Goal: Task Accomplishment & Management: Manage account settings

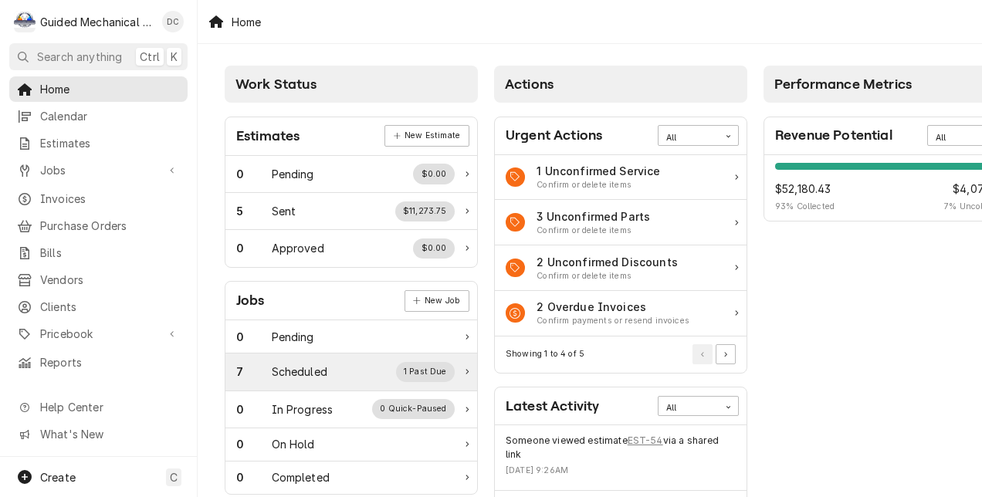
click at [290, 291] on div "Scheduled" at bounding box center [300, 372] width 56 height 16
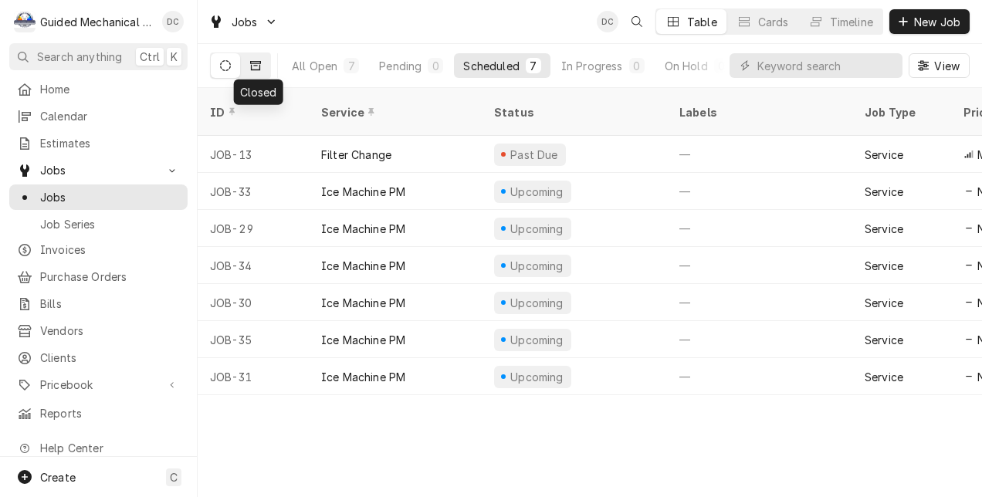
click at [255, 58] on button "Dynamic Content Wrapper" at bounding box center [255, 65] width 29 height 25
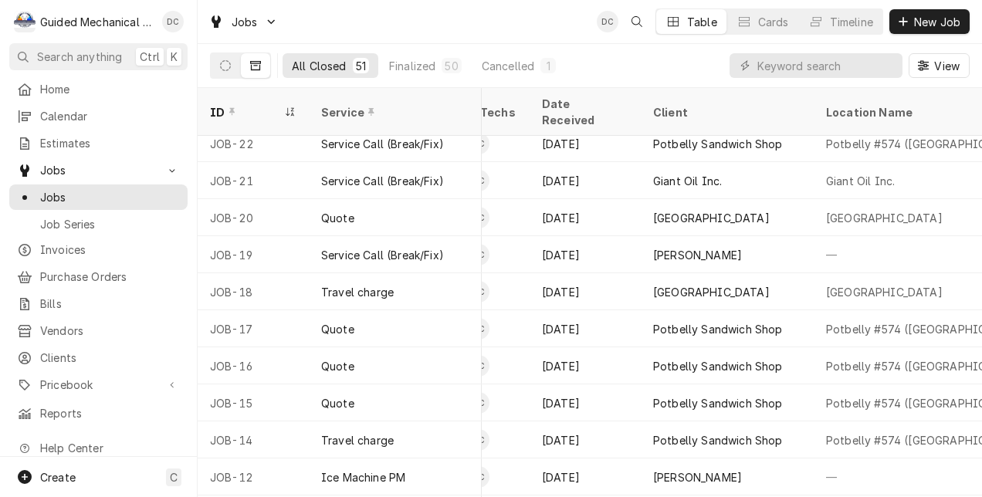
scroll to position [1424, 508]
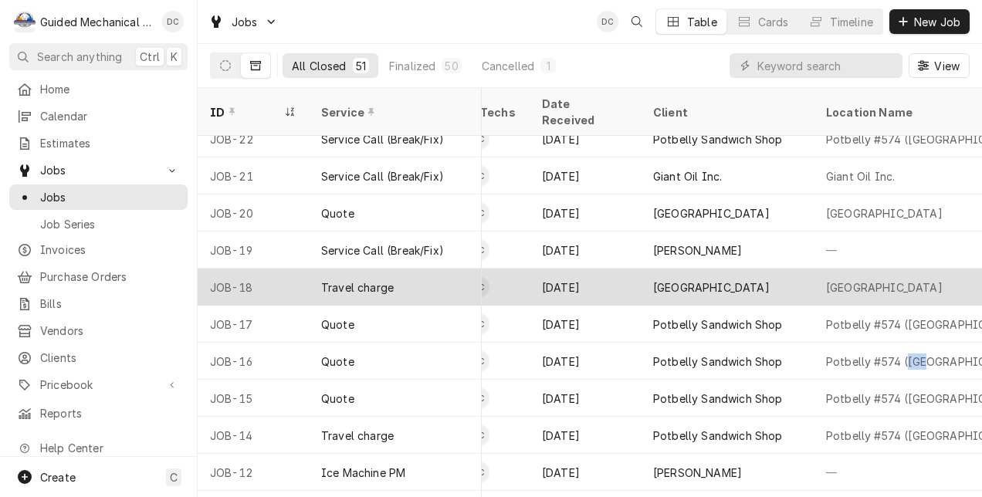
click at [808, 286] on tr "JOB-18 Travel charge Finalized — Service No Priority DC May 30 Stadium Center N…" at bounding box center [721, 287] width 2063 height 37
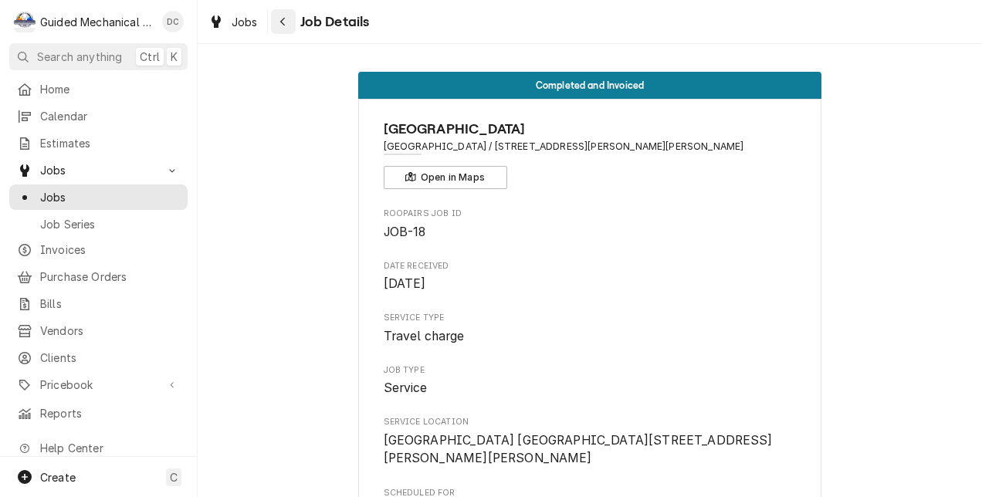
click at [281, 19] on icon "Navigate back" at bounding box center [283, 21] width 7 height 11
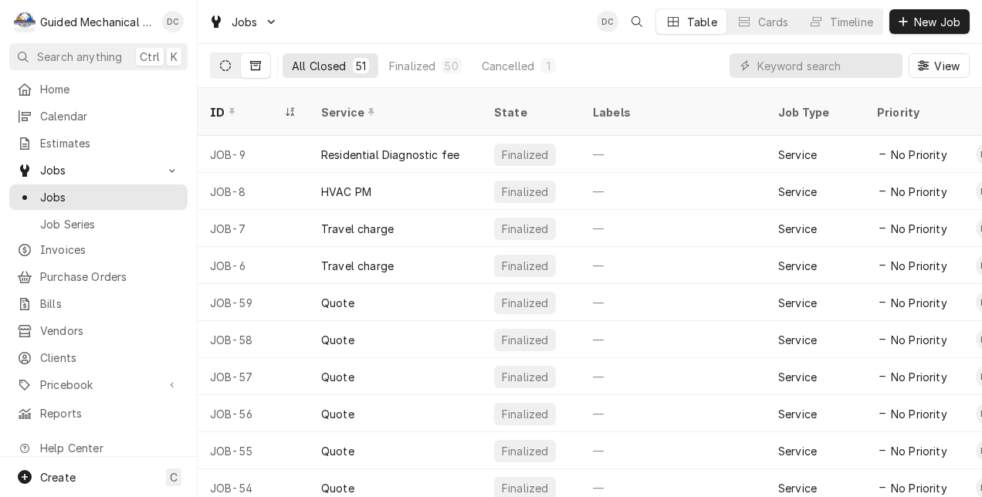
click at [232, 62] on button "Dynamic Content Wrapper" at bounding box center [225, 65] width 29 height 25
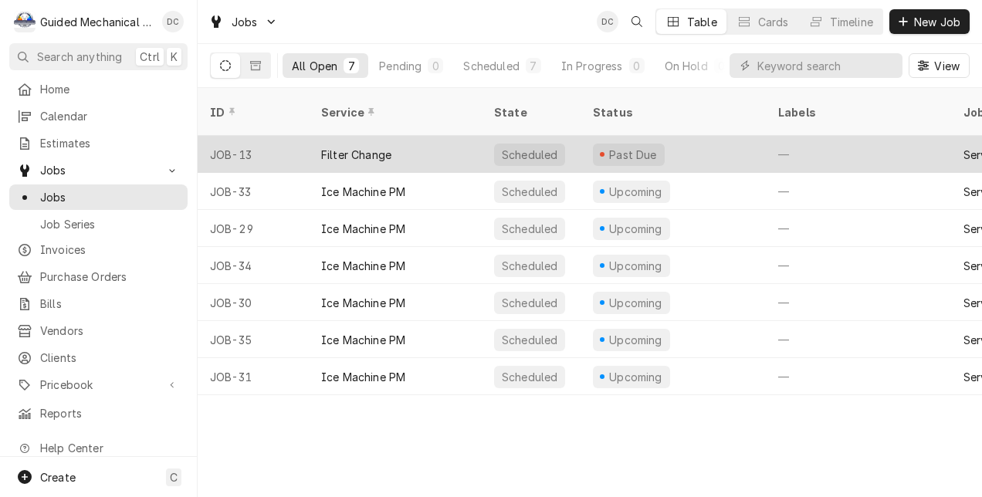
click at [398, 136] on div "Filter Change" at bounding box center [395, 154] width 173 height 37
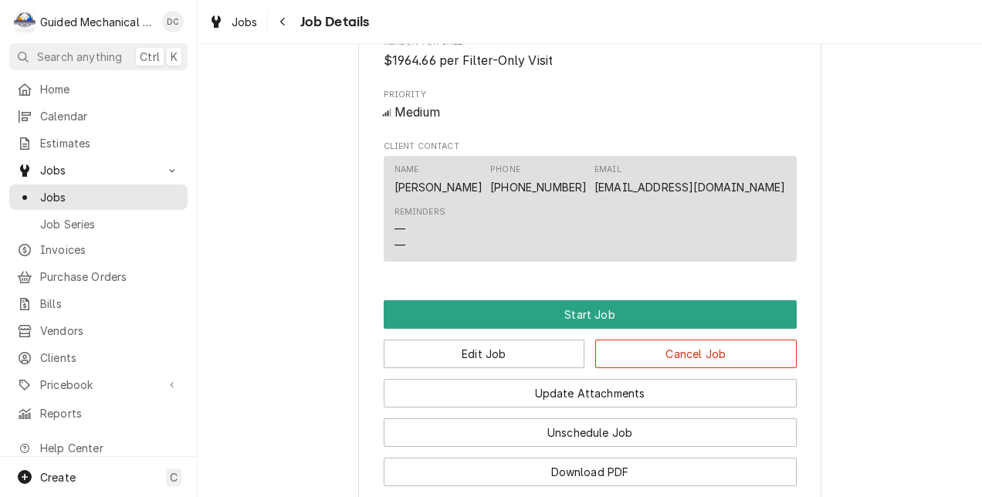
scroll to position [1422, 0]
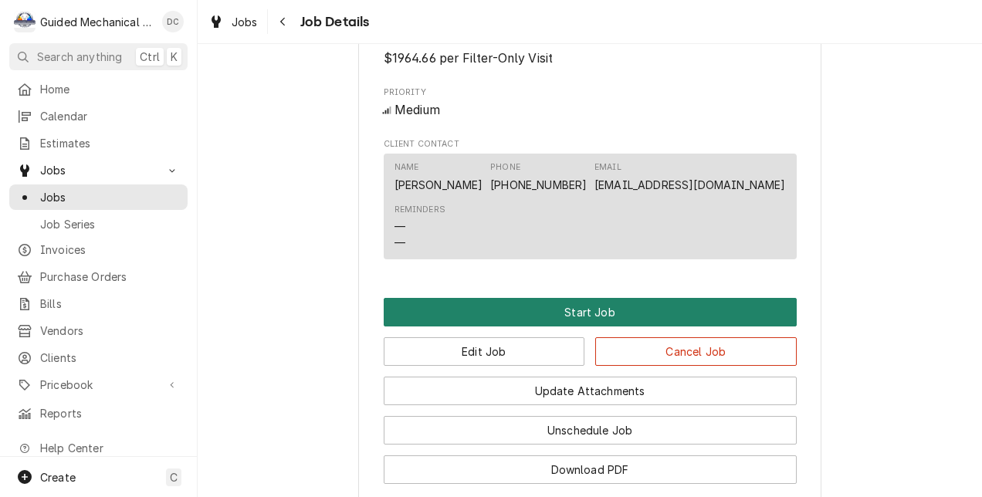
click at [774, 327] on button "Start Job" at bounding box center [590, 312] width 413 height 29
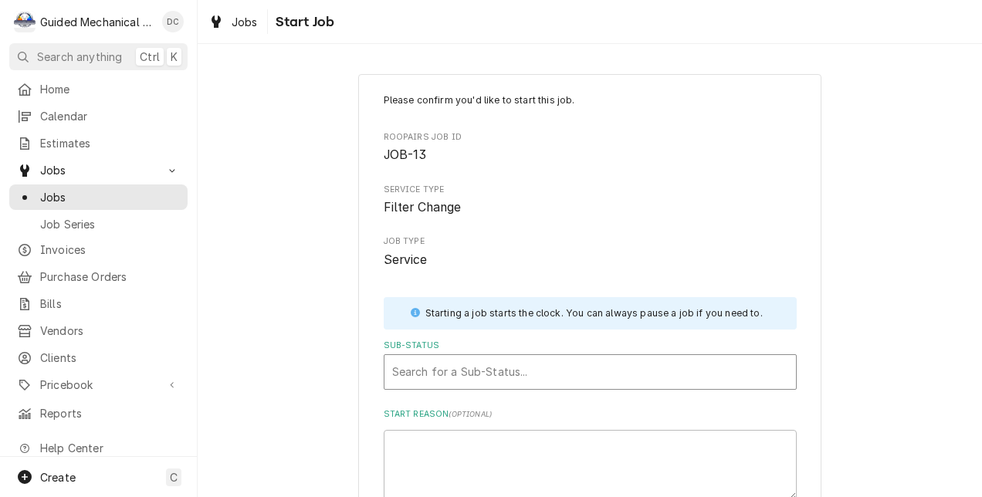
click at [744, 368] on div "Sub-Status" at bounding box center [590, 372] width 396 height 28
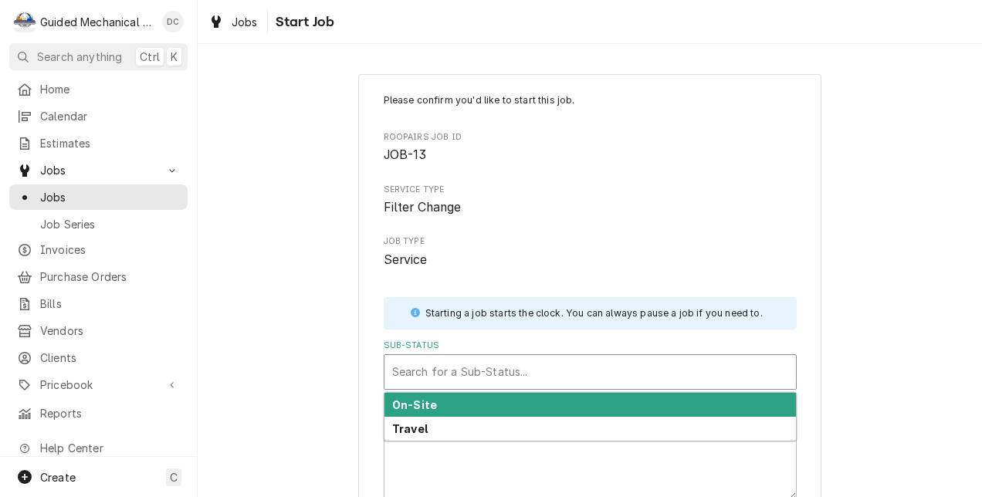
click at [684, 414] on div "On-Site" at bounding box center [591, 405] width 412 height 24
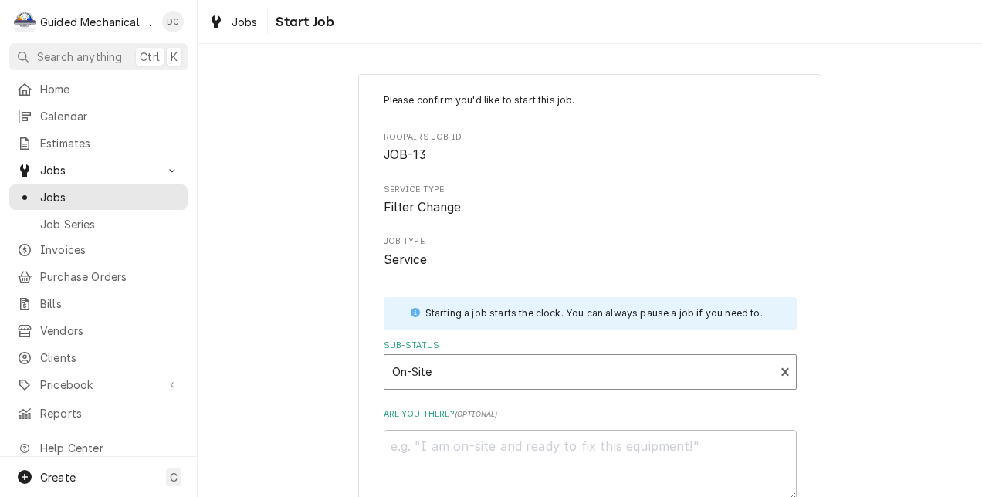
scroll to position [137, 0]
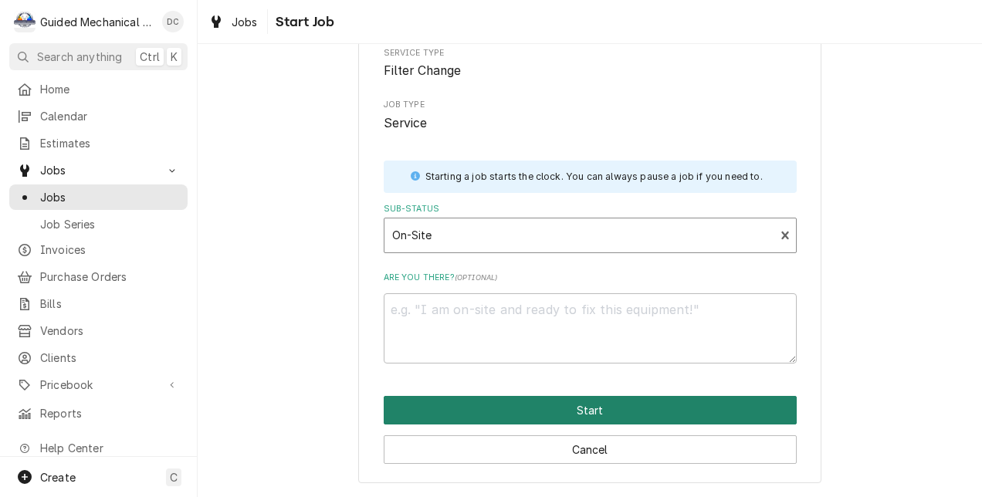
click at [710, 413] on button "Start" at bounding box center [590, 410] width 413 height 29
type textarea "x"
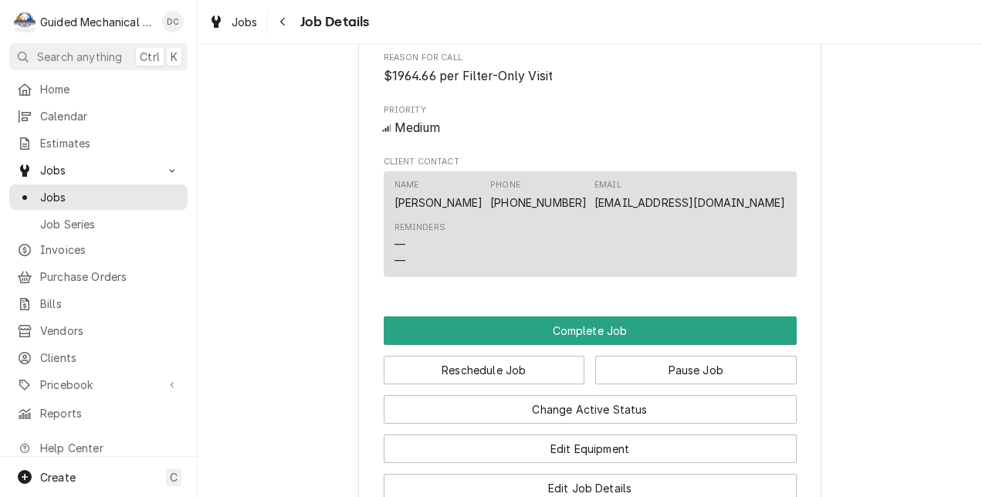
scroll to position [1514, 0]
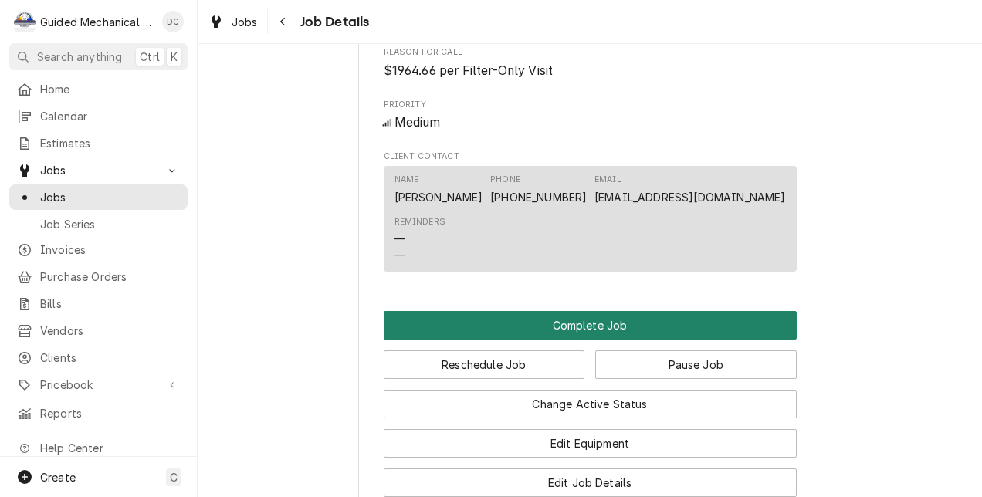
click at [771, 340] on button "Complete Job" at bounding box center [590, 325] width 413 height 29
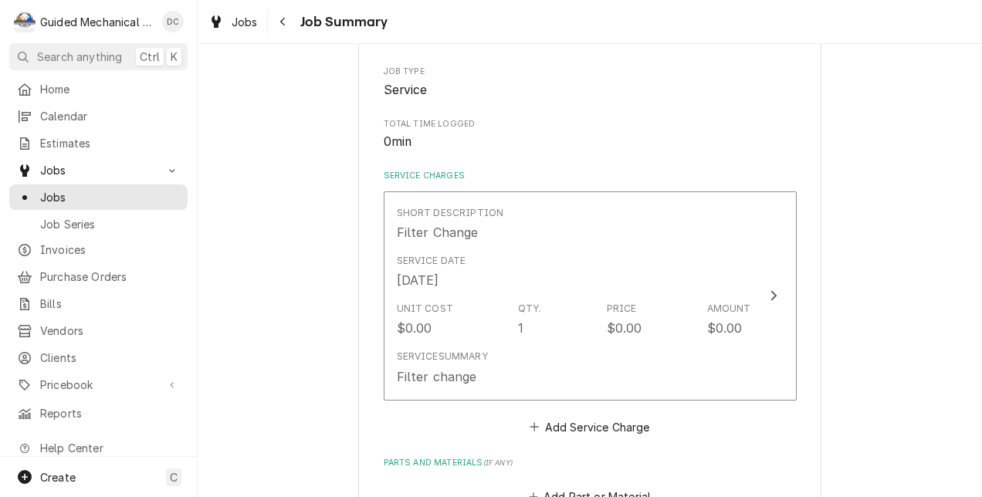
scroll to position [244, 0]
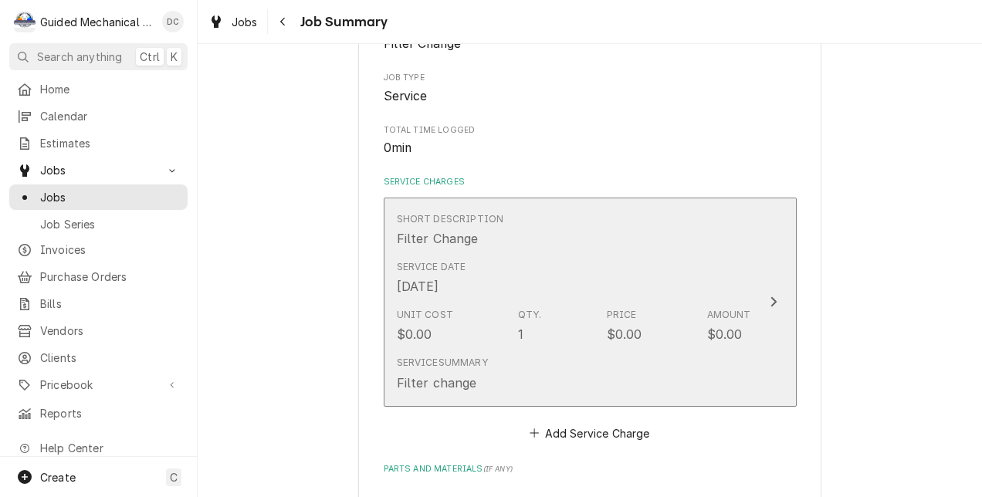
click at [771, 305] on icon "Update Line Item" at bounding box center [774, 302] width 6 height 10
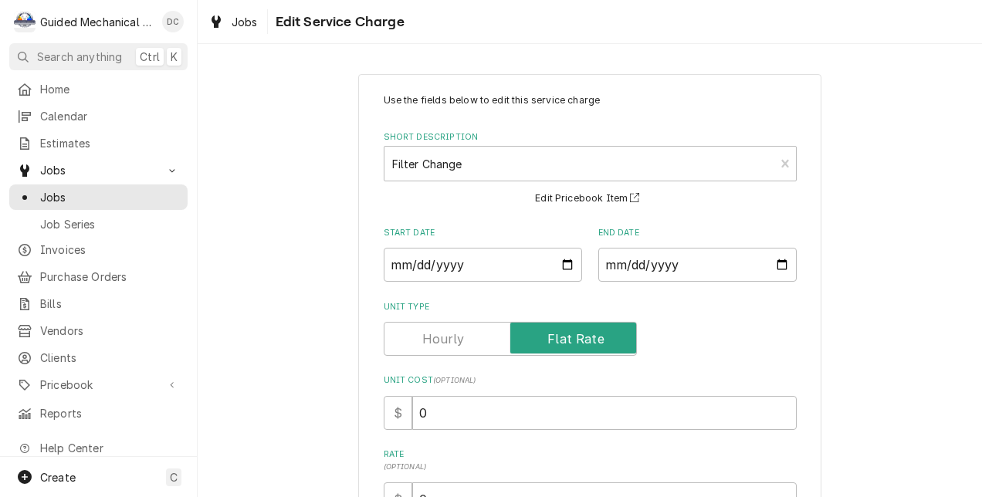
type textarea "x"
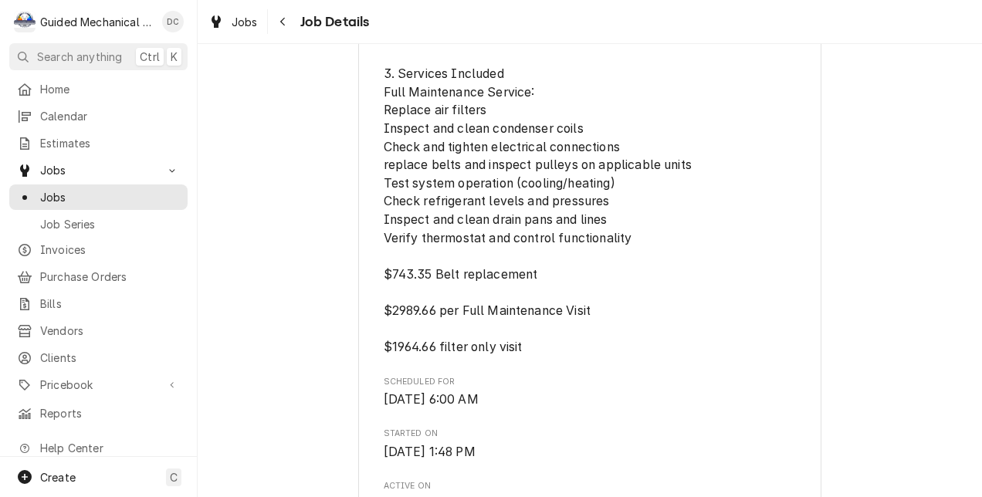
scroll to position [913, 0]
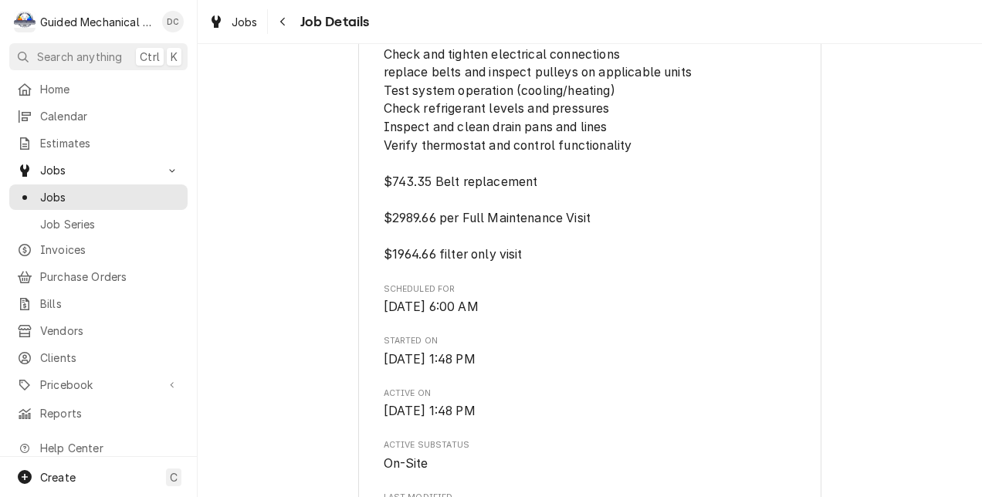
drag, startPoint x: 380, startPoint y: 275, endPoint x: 394, endPoint y: 284, distance: 16.7
click at [394, 284] on div "Roopairs Job ID JOB-13 Date Received [DATE] Service Type Filter [MEDICAL_DATA] …" at bounding box center [590, 87] width 413 height 1585
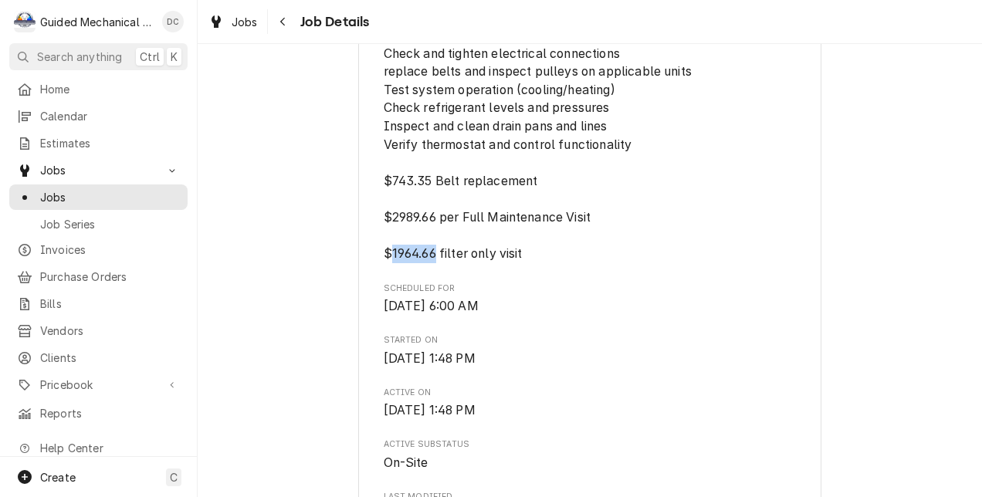
drag, startPoint x: 385, startPoint y: 275, endPoint x: 429, endPoint y: 269, distance: 45.1
copy span "1964.66"
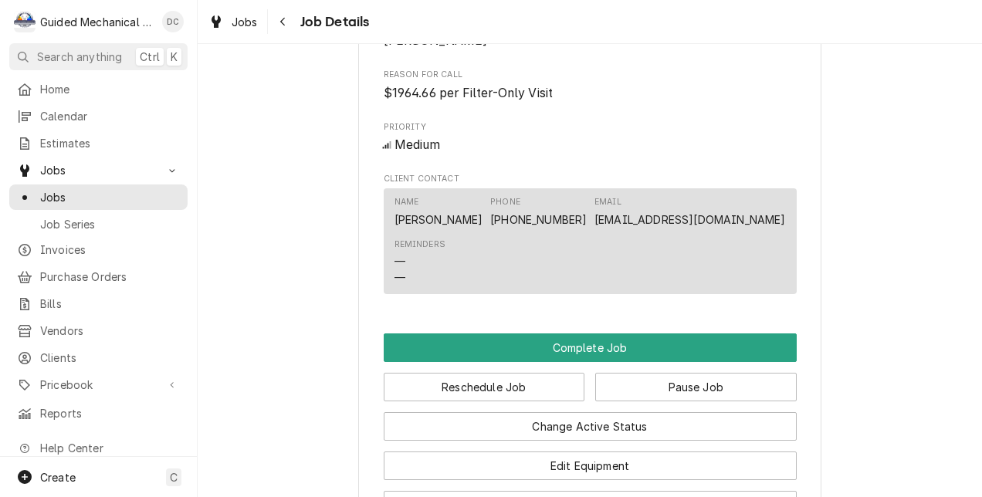
scroll to position [1495, 0]
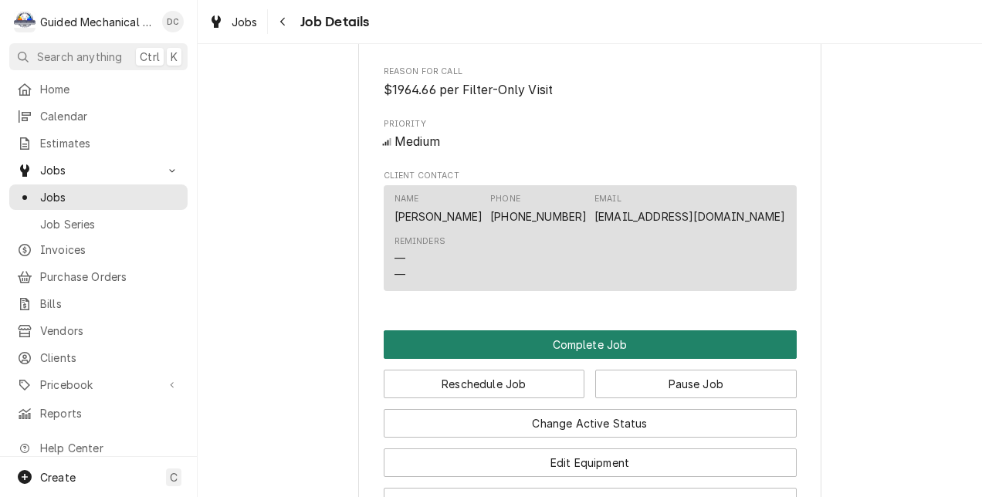
drag, startPoint x: 734, startPoint y: 368, endPoint x: 705, endPoint y: 368, distance: 28.6
click at [705, 359] on button "Complete Job" at bounding box center [590, 344] width 413 height 29
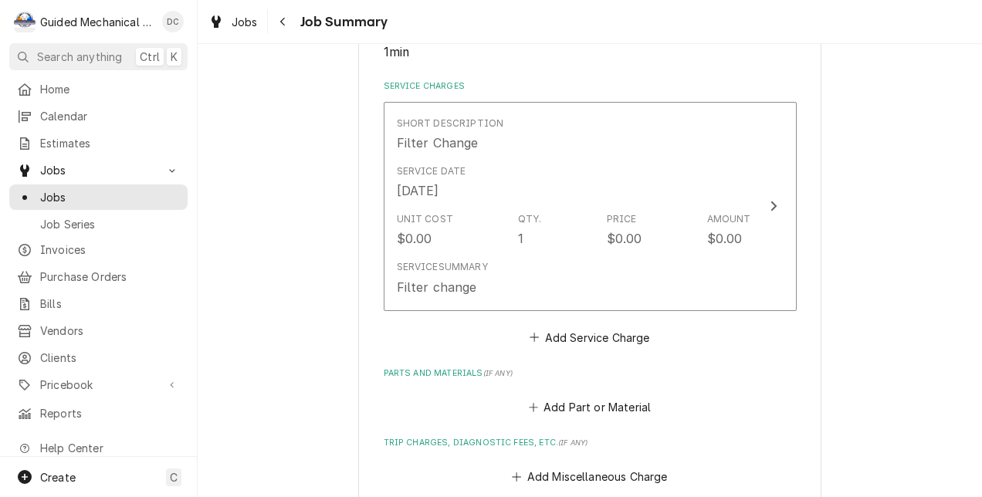
scroll to position [317, 0]
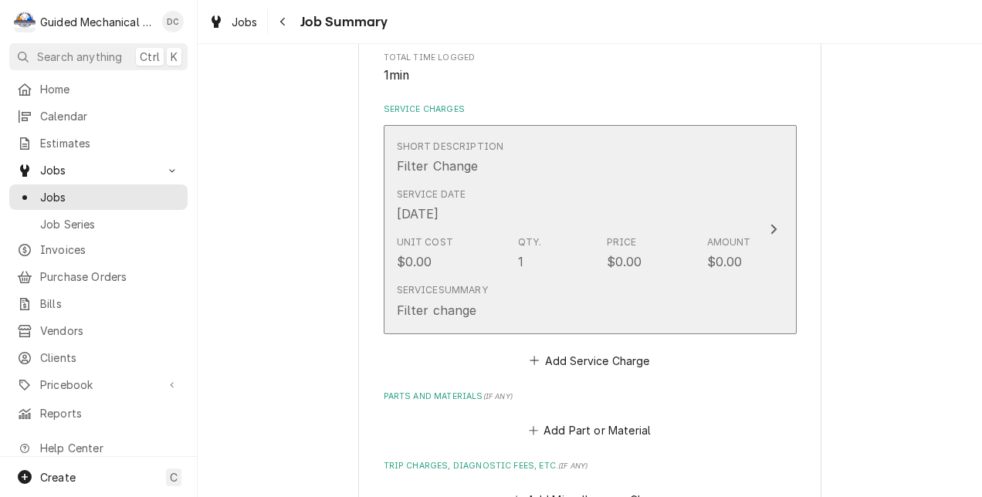
click at [761, 190] on button "Short Description Filter Change Service Date [DATE] Unit Cost $0.00 Qty. 1 Pric…" at bounding box center [590, 229] width 413 height 209
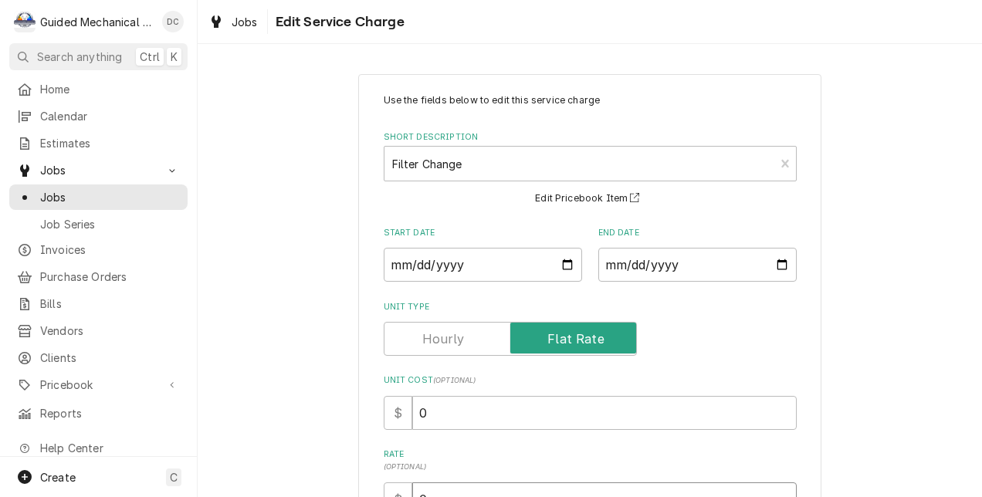
click at [568, 483] on input "0" at bounding box center [604, 500] width 385 height 34
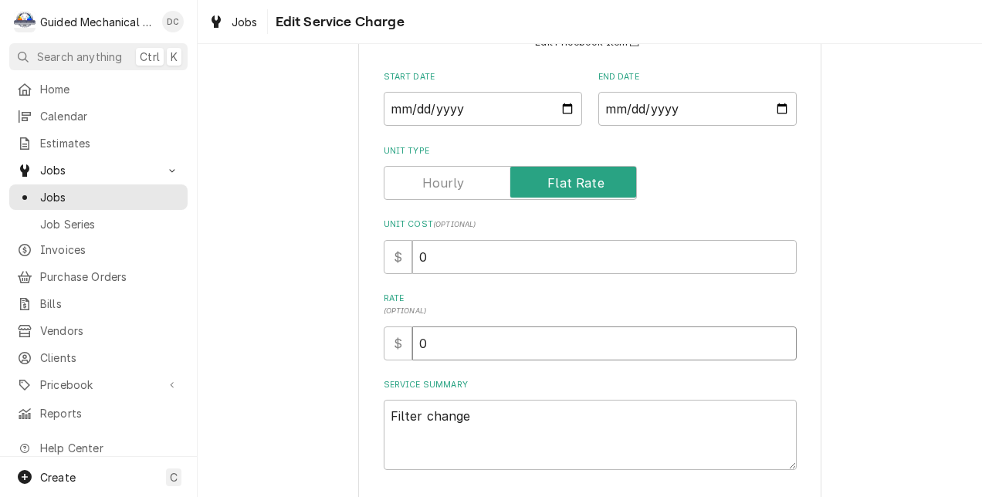
scroll to position [170, 0]
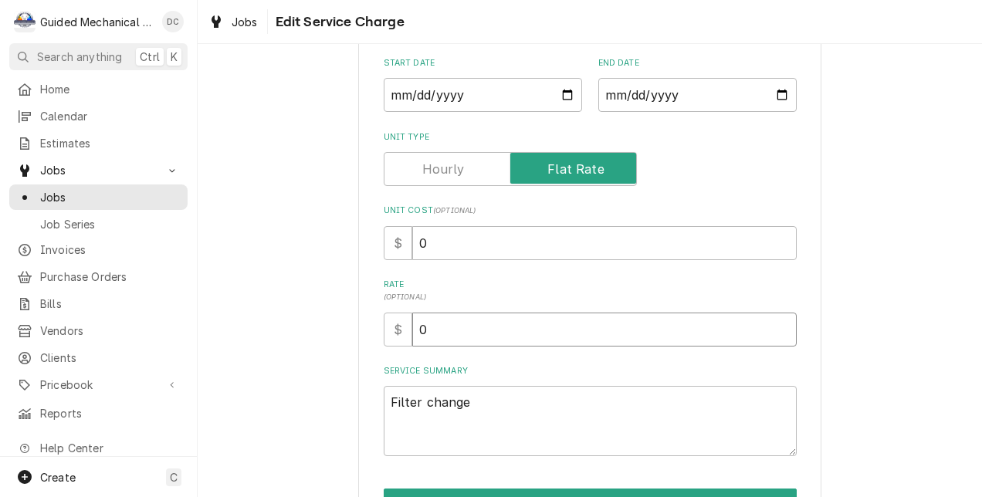
paste input "1964.66"
type textarea "x"
type input "01964.66"
click at [579, 236] on input "0" at bounding box center [604, 243] width 385 height 34
click at [420, 332] on input "01964.66" at bounding box center [604, 330] width 385 height 34
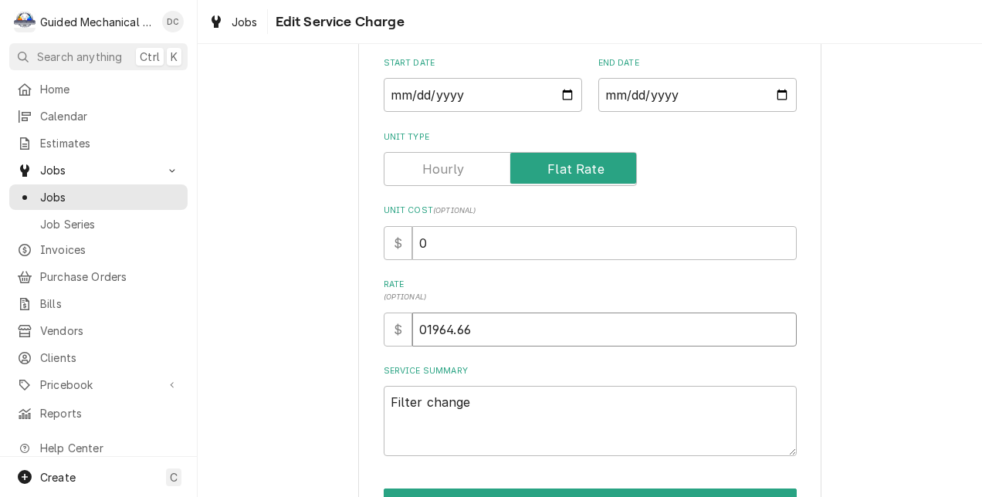
type textarea "x"
type input "1964.66"
click at [473, 409] on textarea "Filter change" at bounding box center [590, 421] width 413 height 70
type textarea "x"
type textarea "Filter chang"
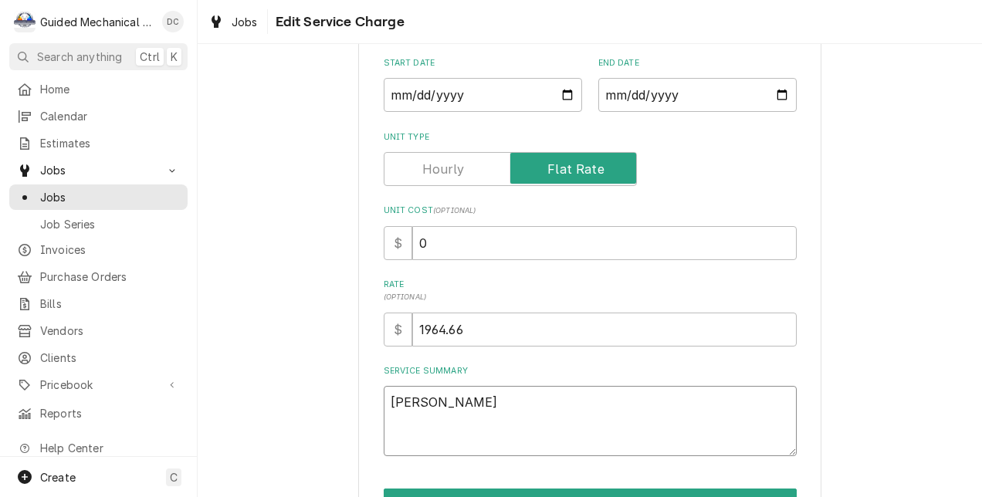
type textarea "x"
type textarea "Filter chan"
type textarea "x"
type textarea "Filter cha"
type textarea "x"
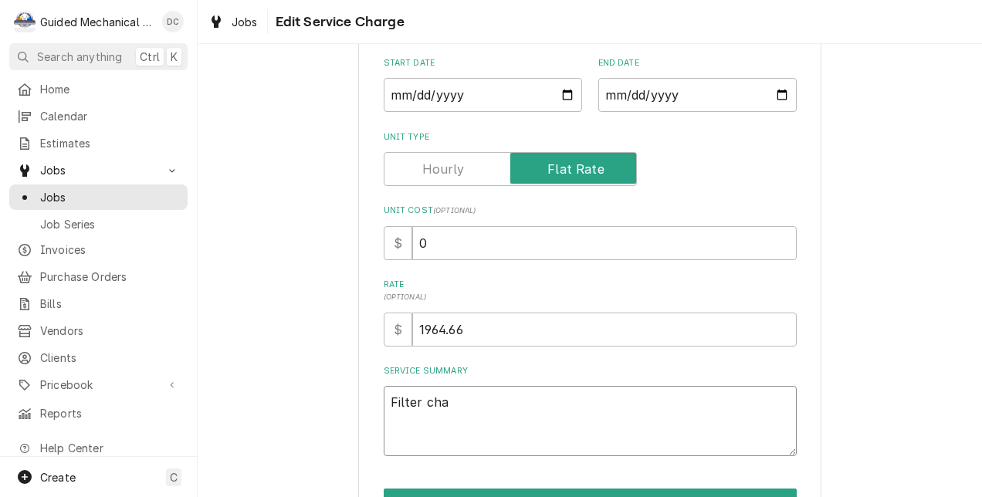
type textarea "Filter ch"
type textarea "x"
type textarea "Filter c"
type textarea "x"
type textarea "Filter"
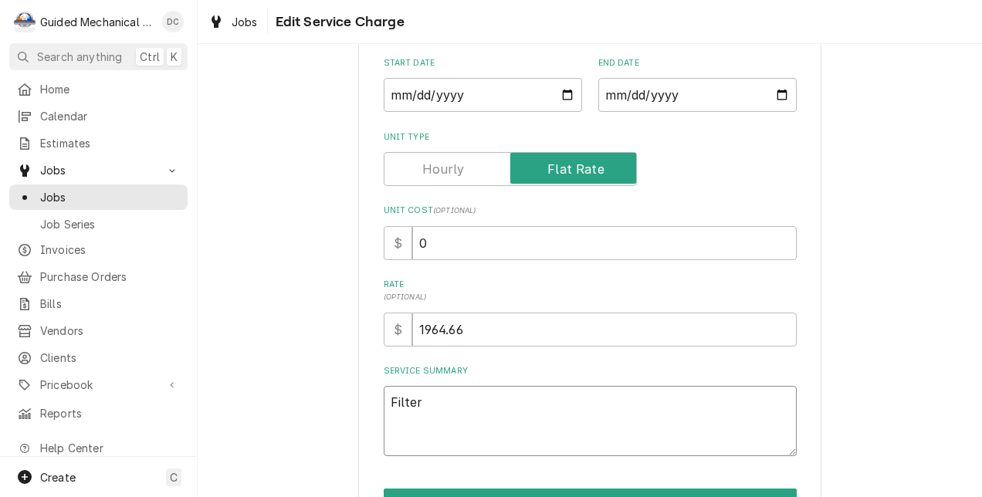
type textarea "x"
type textarea "Filter"
type textarea "x"
type textarea "Filte"
type textarea "x"
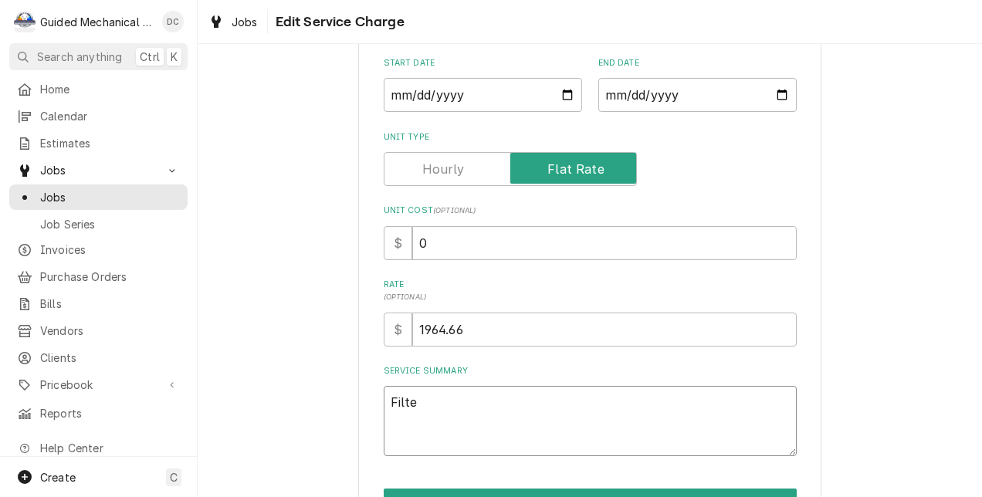
type textarea "Filt"
type textarea "x"
type textarea "Fil"
type textarea "x"
type textarea "Fi"
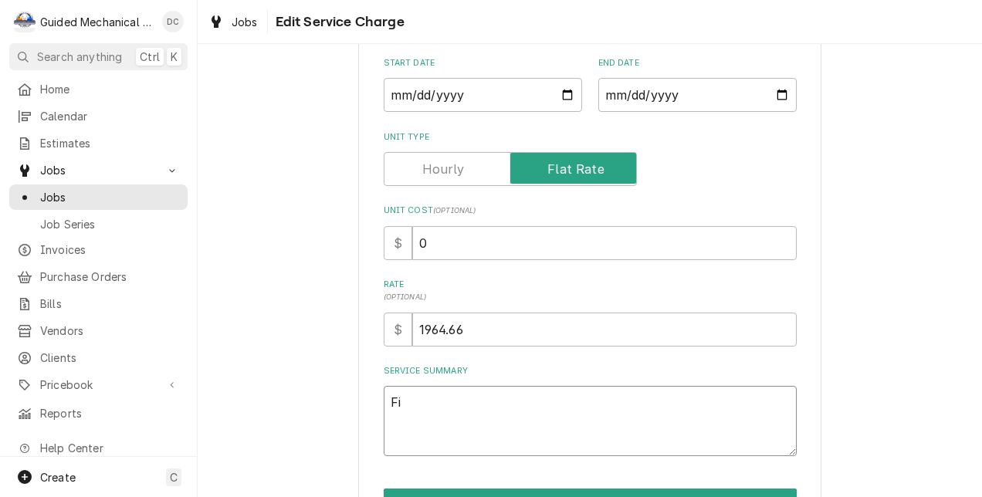
type textarea "x"
type textarea "F"
type textarea "x"
type textarea "R"
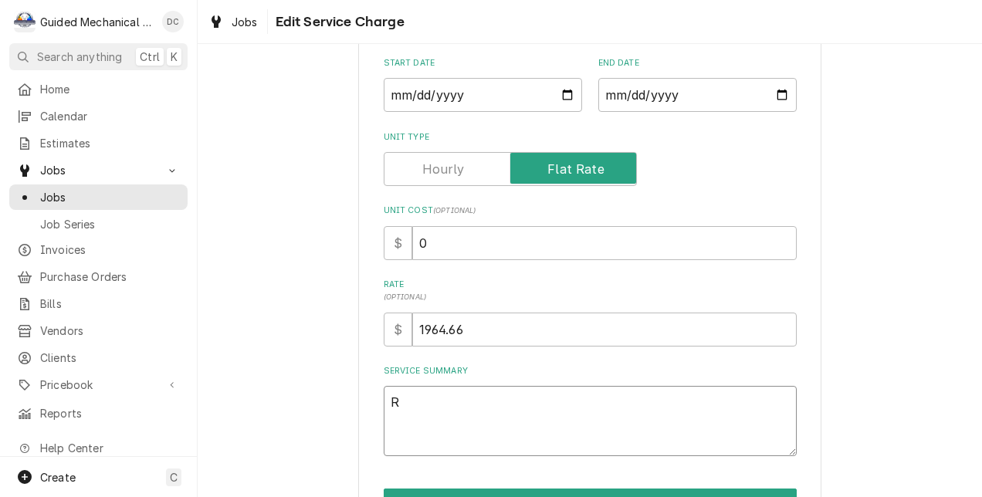
type textarea "x"
type textarea "RE"
type textarea "x"
type textarea "REP"
type textarea "x"
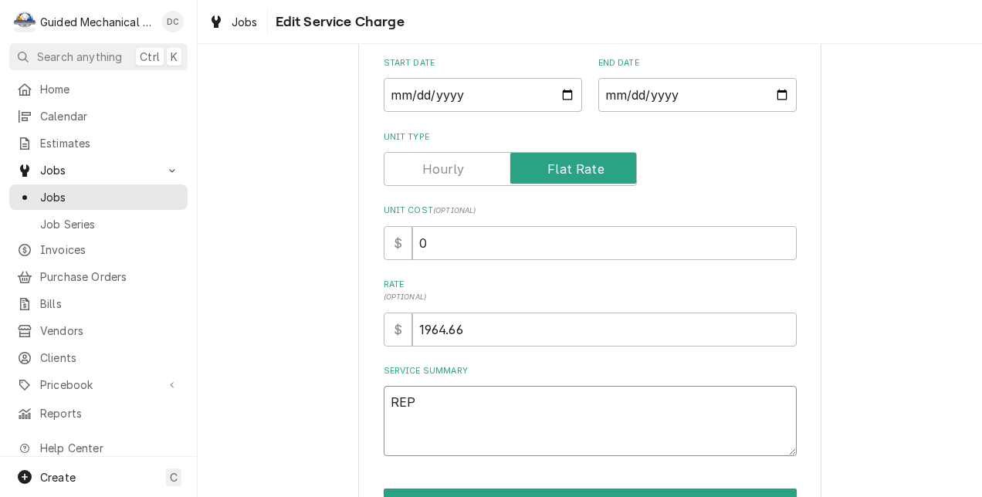
type textarea "REPL"
type textarea "x"
type textarea "REPLA"
type textarea "x"
type textarea "REPLAC"
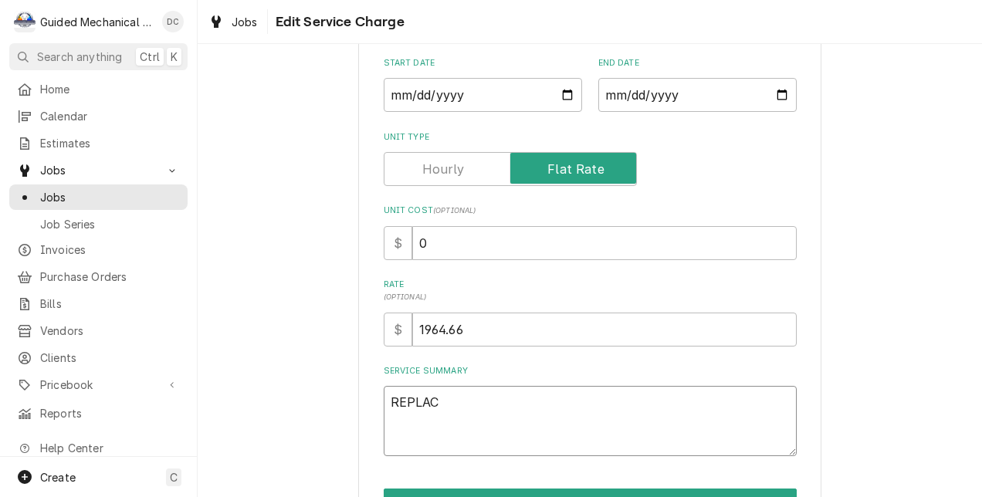
type textarea "x"
type textarea "REPLACE"
type textarea "x"
type textarea "REPLACEM"
type textarea "x"
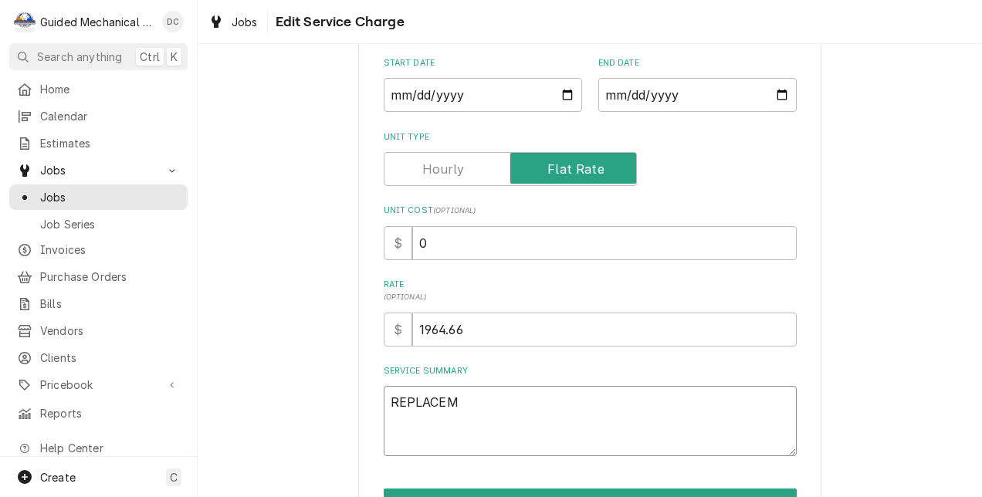
type textarea "REPLACEME"
type textarea "x"
type textarea "REPLACEMEN"
type textarea "x"
type textarea "REPLACEMENT"
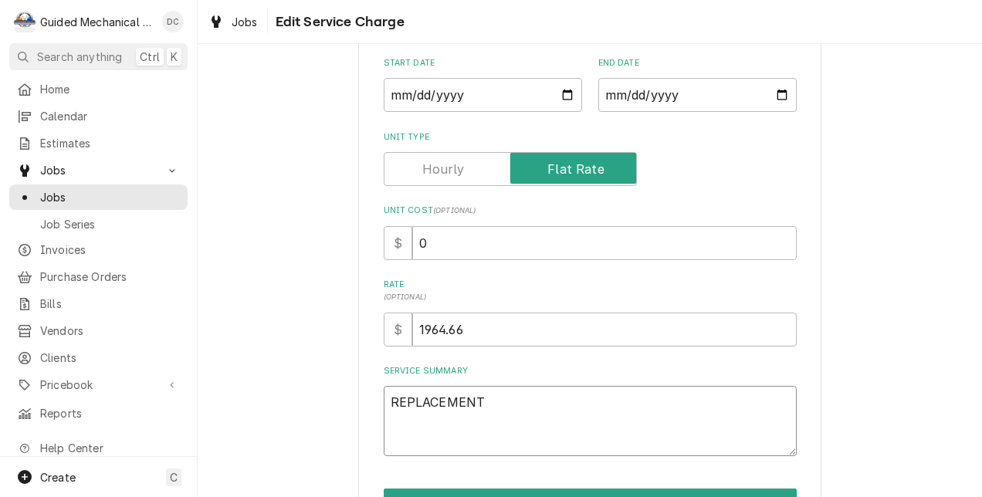
type textarea "x"
type textarea "REPLACEMEN"
type textarea "x"
type textarea "REPLACEME"
type textarea "x"
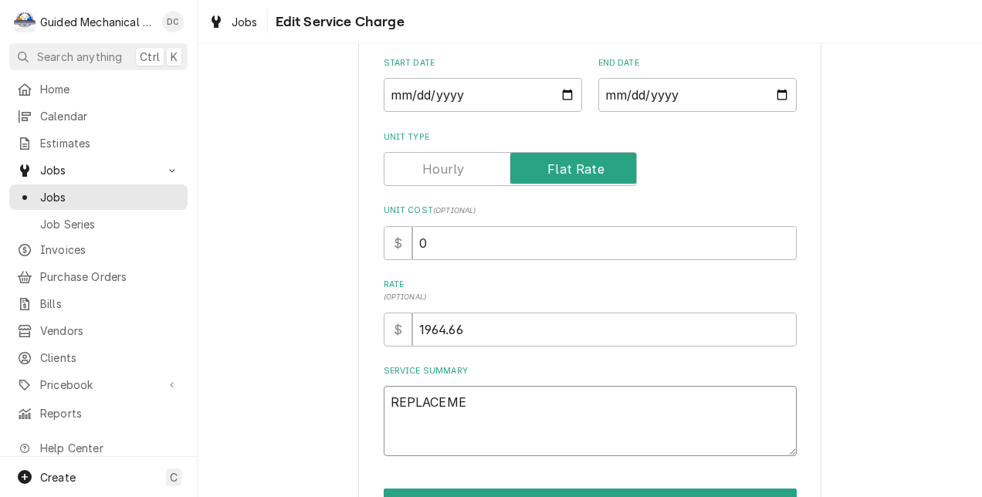
type textarea "REPLACEM"
type textarea "x"
type textarea "REPLACE"
type textarea "x"
type textarea "REPLAC"
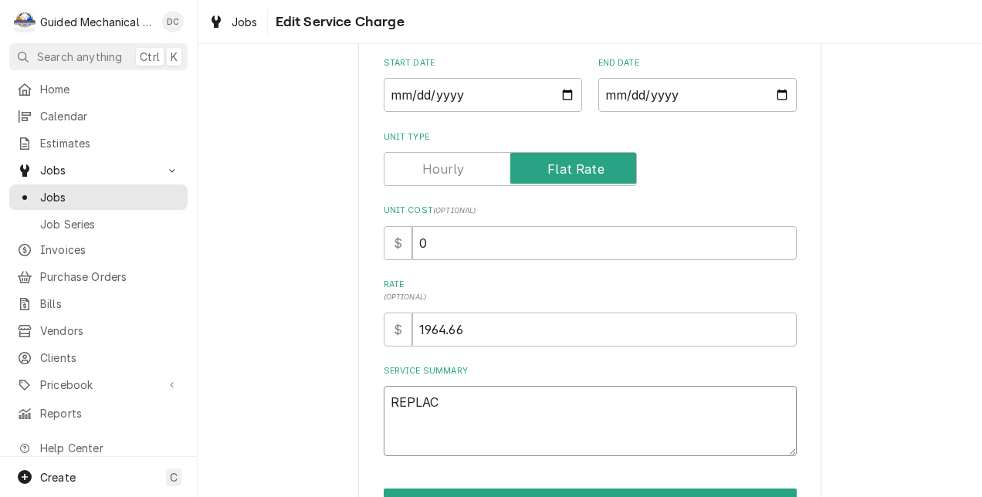
type textarea "x"
type textarea "REPLA"
type textarea "x"
type textarea "REPL"
type textarea "x"
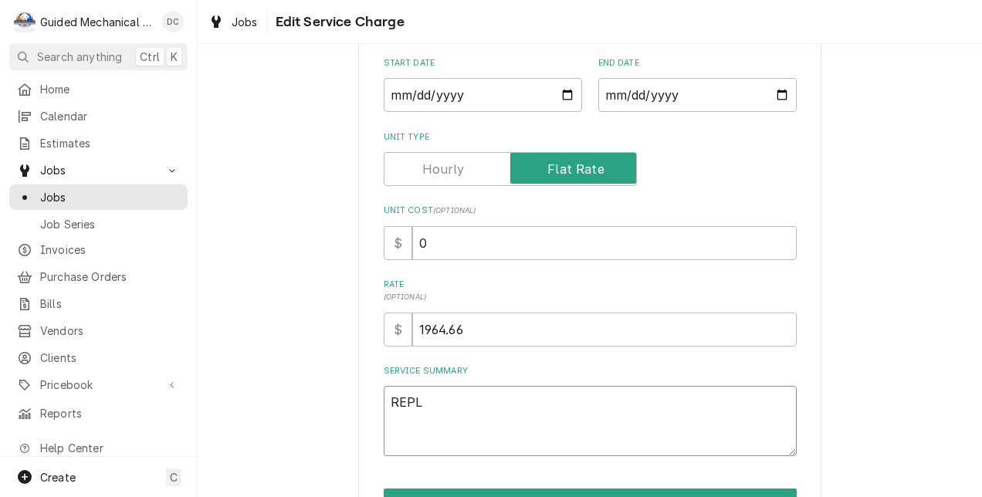
type textarea "REP"
type textarea "x"
type textarea "RE"
type textarea "x"
type textarea "R"
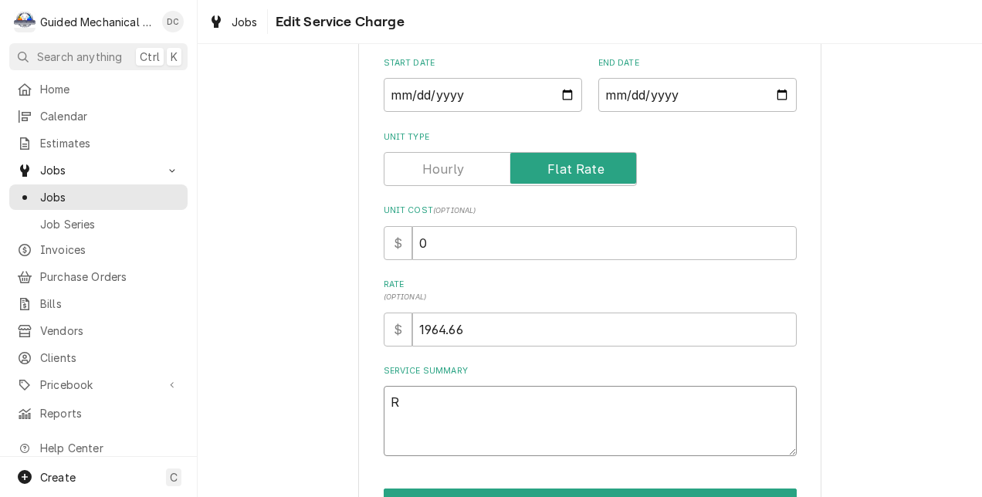
type textarea "x"
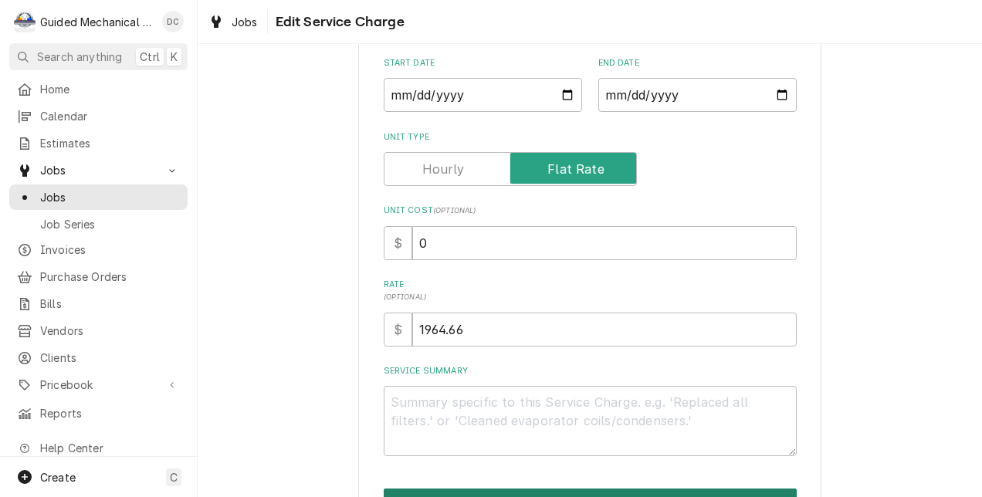
scroll to position [190, 0]
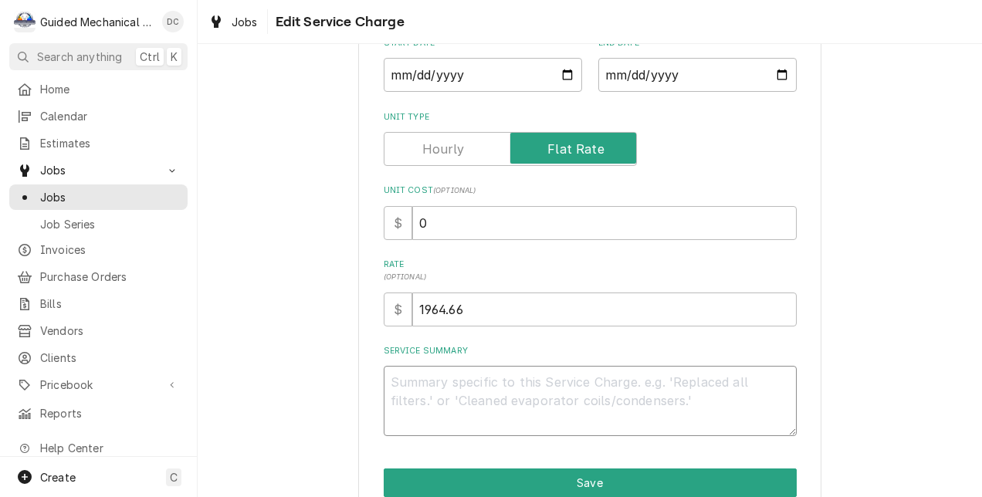
click at [474, 380] on textarea "Service Summary" at bounding box center [590, 401] width 413 height 70
type textarea "x"
type textarea "Q"
type textarea "x"
type textarea "Qu"
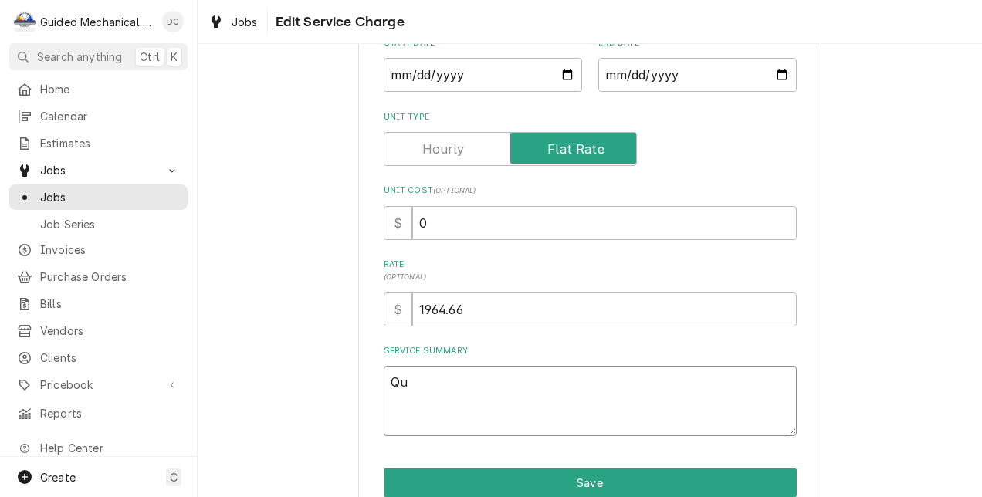
type textarea "x"
type textarea "Qua"
type textarea "x"
type textarea "Quar"
type textarea "x"
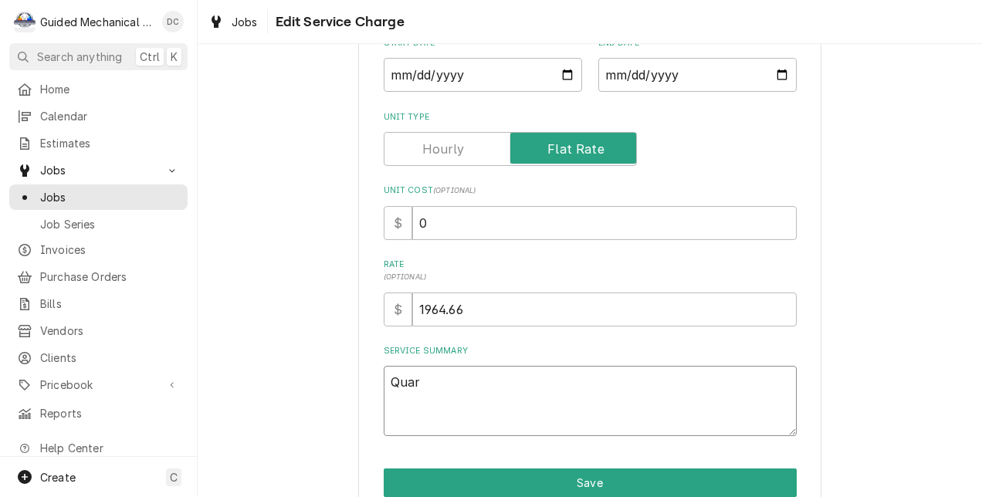
type textarea "Quart"
type textarea "x"
type textarea "Quarte"
type textarea "x"
type textarea "Quarter"
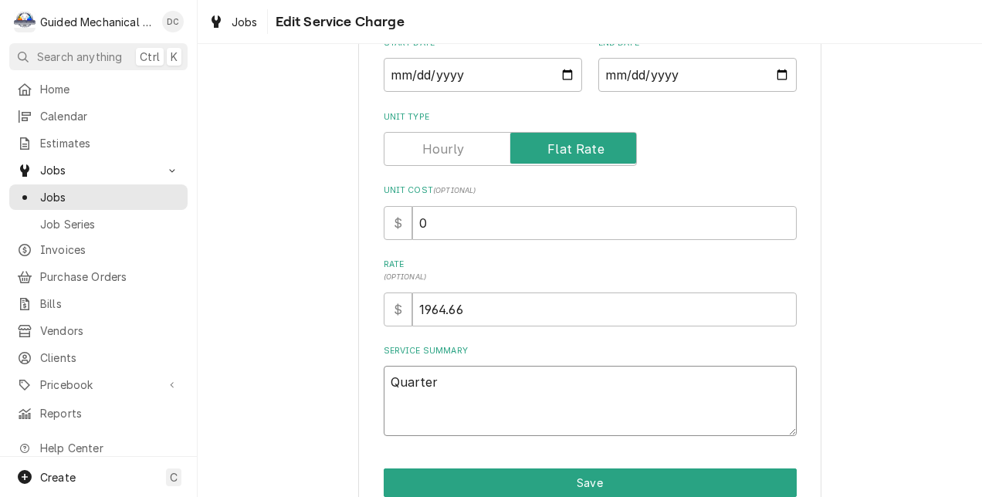
type textarea "x"
type textarea "Quarterl"
type textarea "x"
type textarea "Quarterly"
type textarea "x"
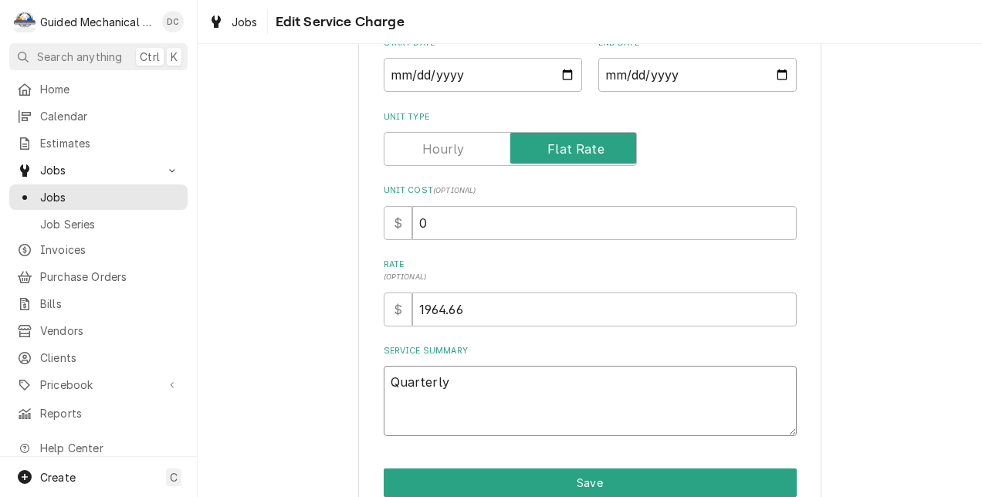
type textarea "Quarterly"
type textarea "x"
type textarea "Quarterly h"
type textarea "x"
type textarea "Quarterly ha"
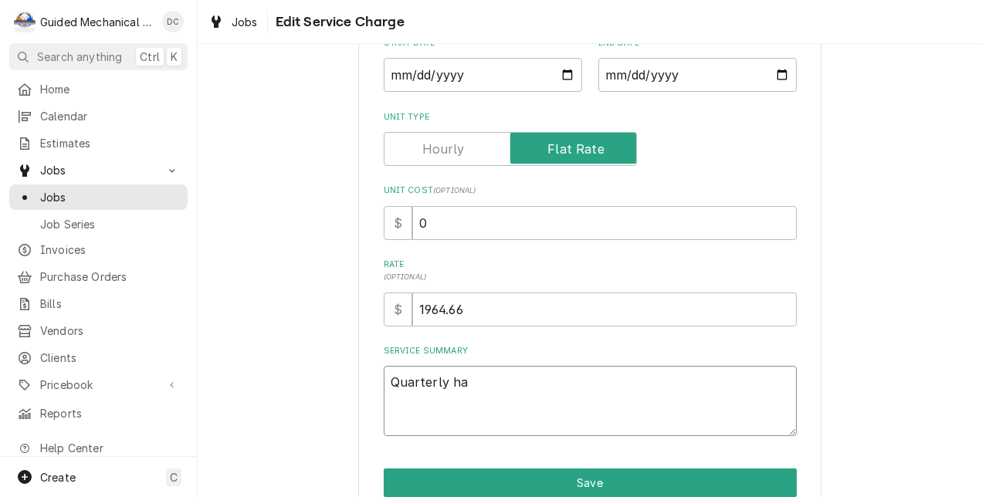
type textarea "x"
type textarea "Quarterly hav"
type textarea "x"
type textarea "Quarterly hava"
type textarea "x"
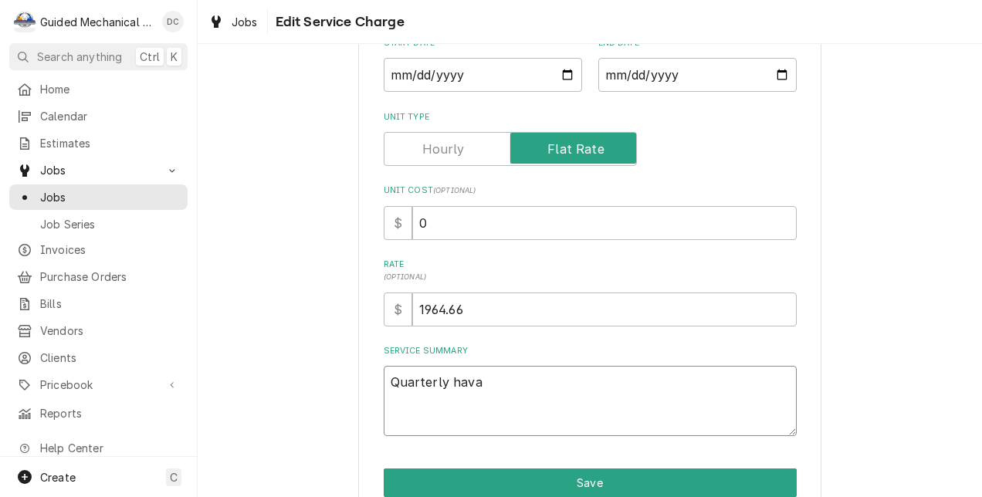
type textarea "Quarterly havac"
type textarea "x"
type textarea "Quarterly hava"
type textarea "x"
type textarea "Quarterly hav"
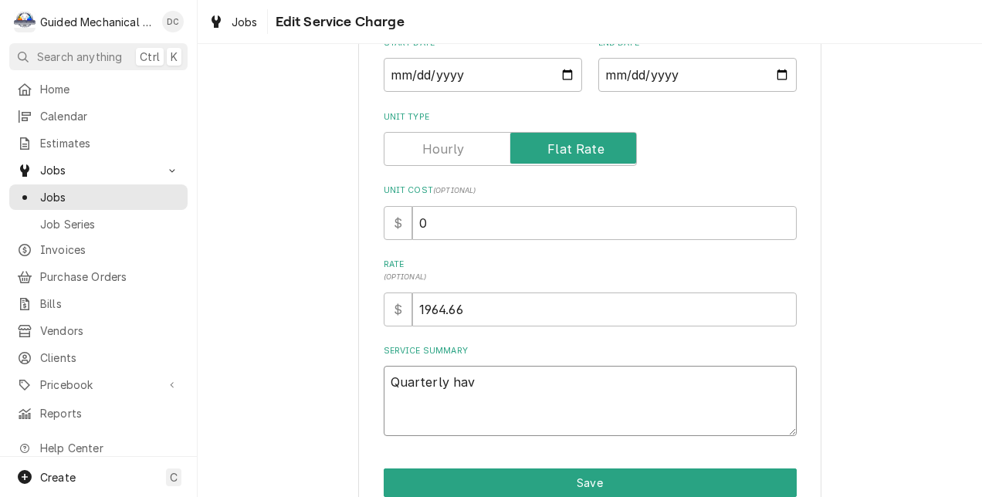
type textarea "x"
type textarea "Quarterly ha"
type textarea "x"
type textarea "Quarterly h"
type textarea "x"
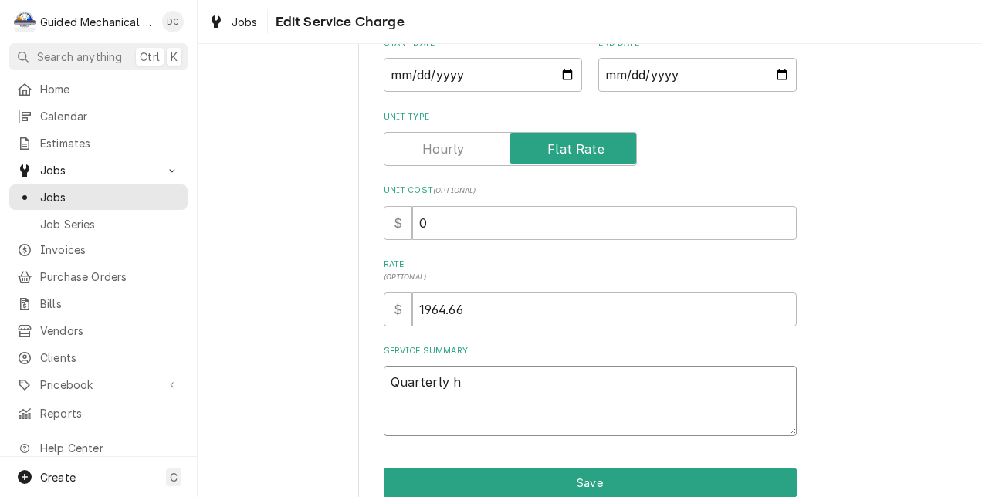
type textarea "Quarterly"
type textarea "x"
type textarea "Quarterly H"
type textarea "x"
type textarea "Quarterly HV"
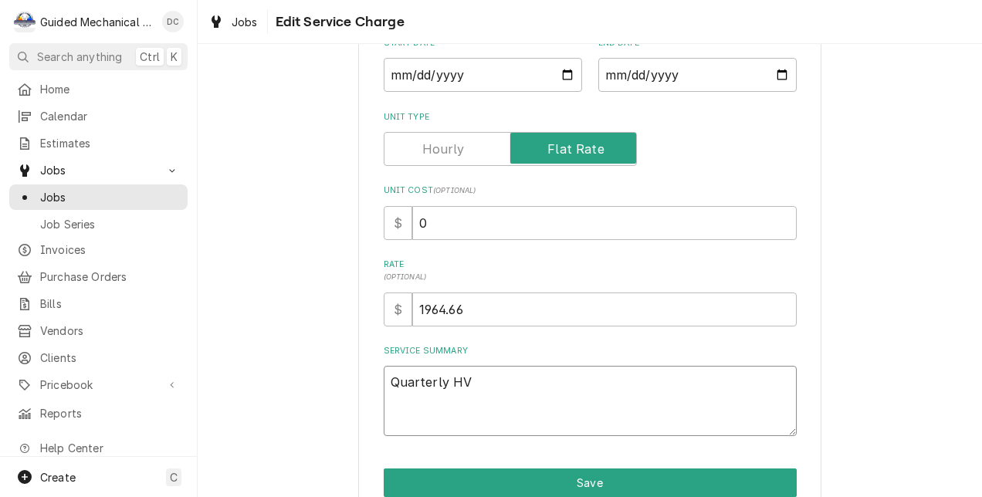
type textarea "x"
type textarea "Quarterly HVA"
type textarea "x"
type textarea "Quarterly HVAC"
type textarea "x"
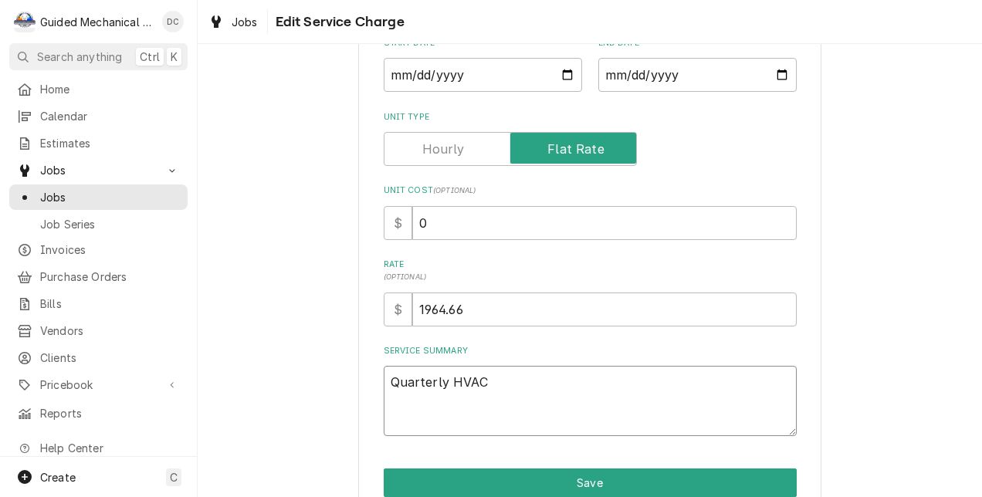
type textarea "Quarterly HVAC"
type textarea "x"
type textarea "Quarterly HVAC f"
type textarea "x"
type textarea "Quarterly HVAC fi"
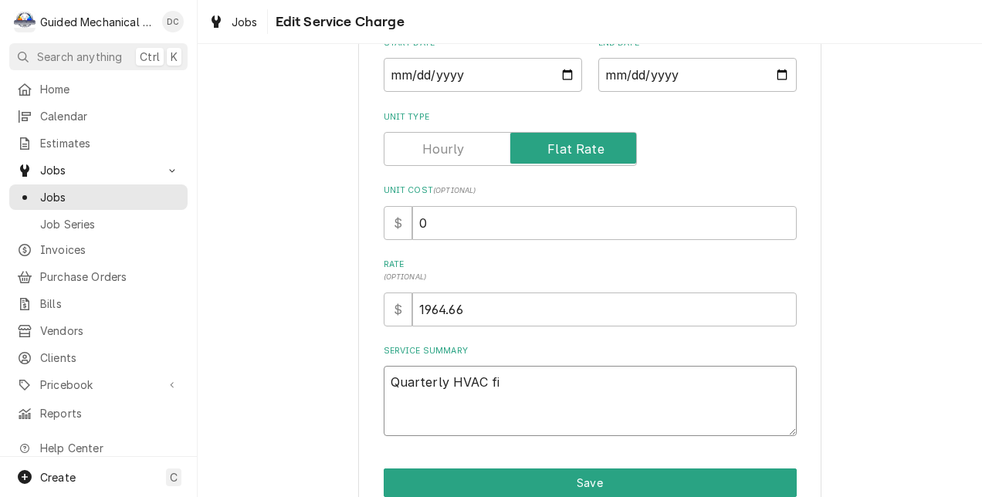
type textarea "x"
type textarea "Quarterly HVAC fil"
type textarea "x"
type textarea "Quarterly HVAC filt"
type textarea "x"
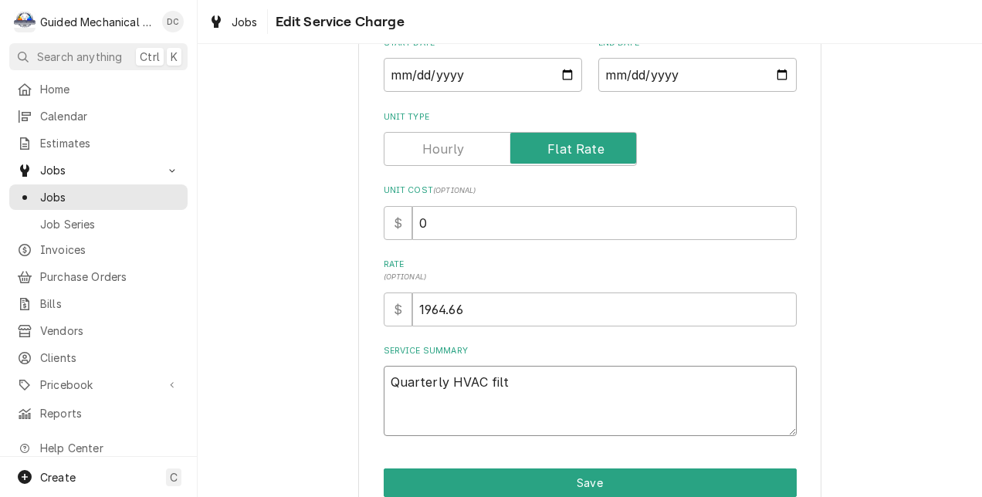
type textarea "Quarterly HVAC filte"
type textarea "x"
type textarea "Quarterly HVAC filter"
type textarea "x"
type textarea "Quarterly HVAC filter"
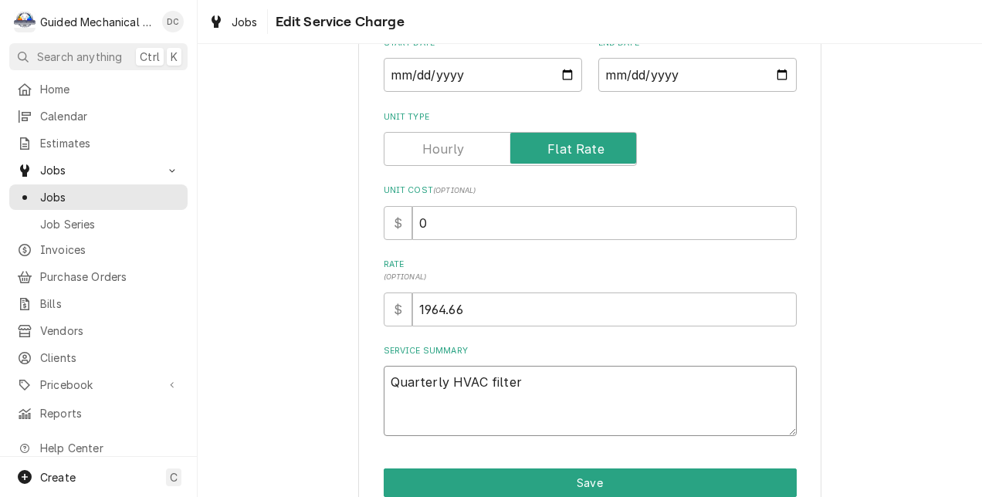
type textarea "x"
type textarea "Quarterly HVAC filter c"
type textarea "x"
type textarea "Quarterly HVAC filter ch"
type textarea "x"
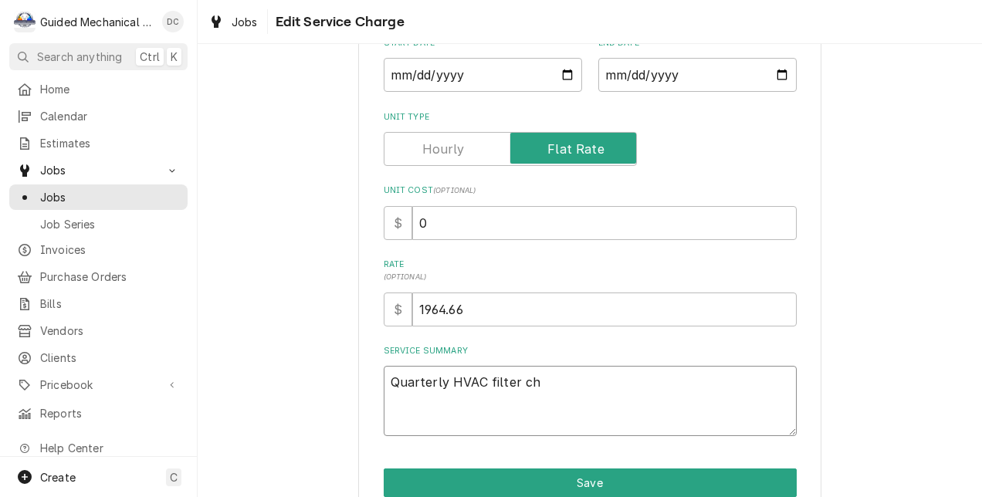
type textarea "Quarterly HVAC filter cha"
type textarea "x"
type textarea "Quarterly HVAC filter chan"
type textarea "x"
type textarea "Quarterly HVAC filter chang"
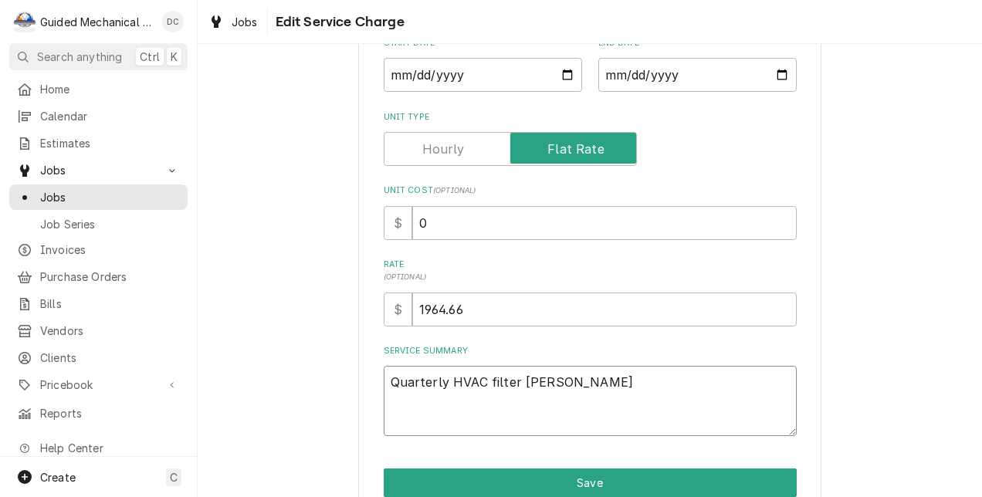
type textarea "x"
type textarea "Quarterly HVAC filter change"
type textarea "x"
type textarea "Quarterly HVAC filter change"
type textarea "x"
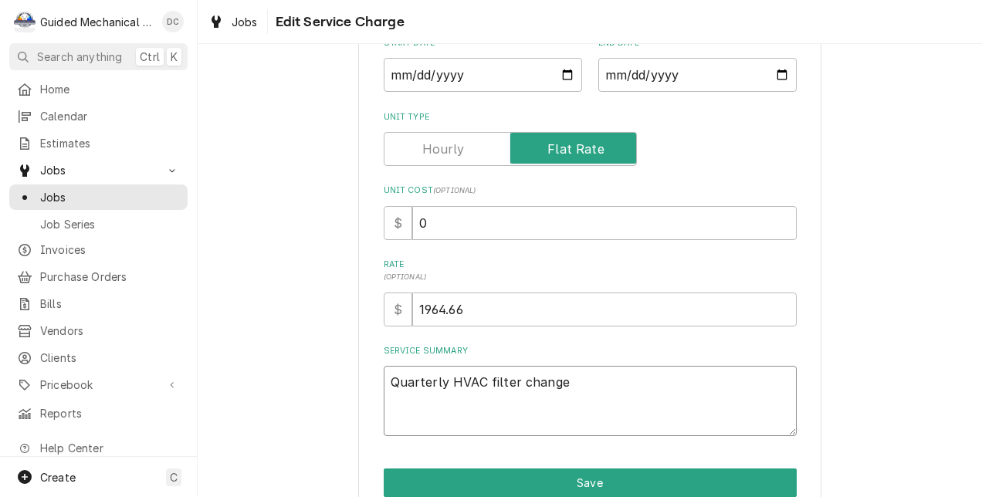
type textarea "Quarterly HVAC filter change o"
type textarea "x"
type textarea "Quarterly HVAC filter change on"
type textarea "x"
type textarea "Quarterly HVAC filter change on"
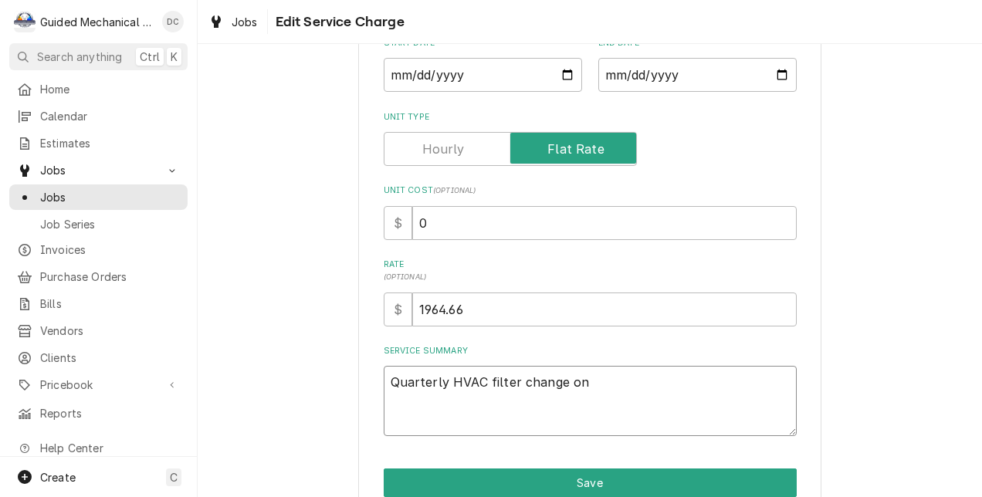
type textarea "x"
type textarea "Quarterly HVAC filter change on a"
type textarea "x"
type textarea "Quarterly HVAC filter change on al"
type textarea "x"
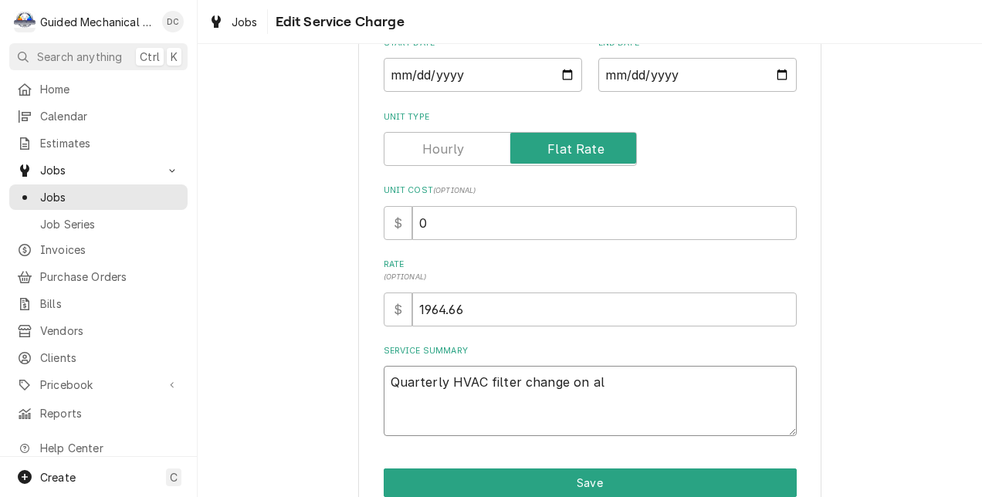
type textarea "Quarterly HVAC filter change on all"
type textarea "x"
type textarea "Quarterly HVAC filter change on all"
type textarea "x"
type textarea "Quarterly HVAC filter change on all R"
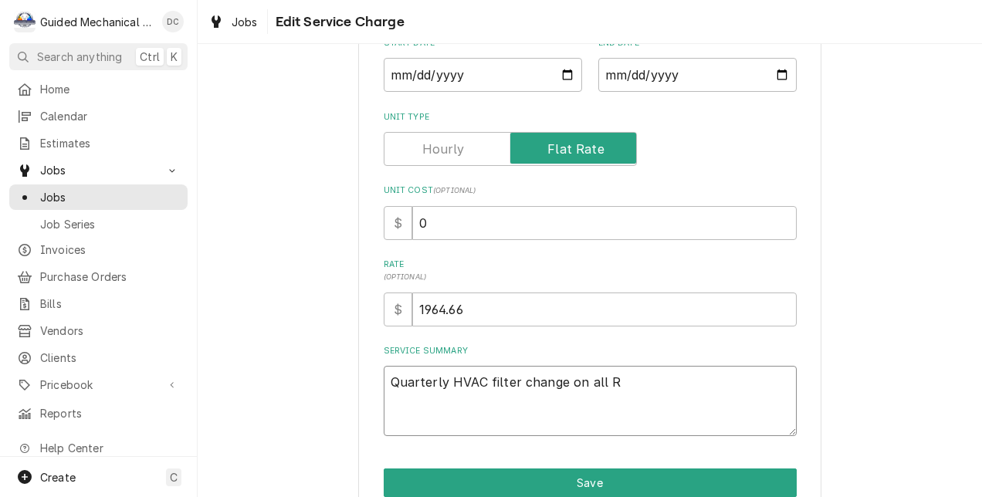
type textarea "x"
type textarea "Quarterly HVAC filter change on all RT"
type textarea "x"
type textarea "Quarterly HVAC filter change on all RTU"
type textarea "x"
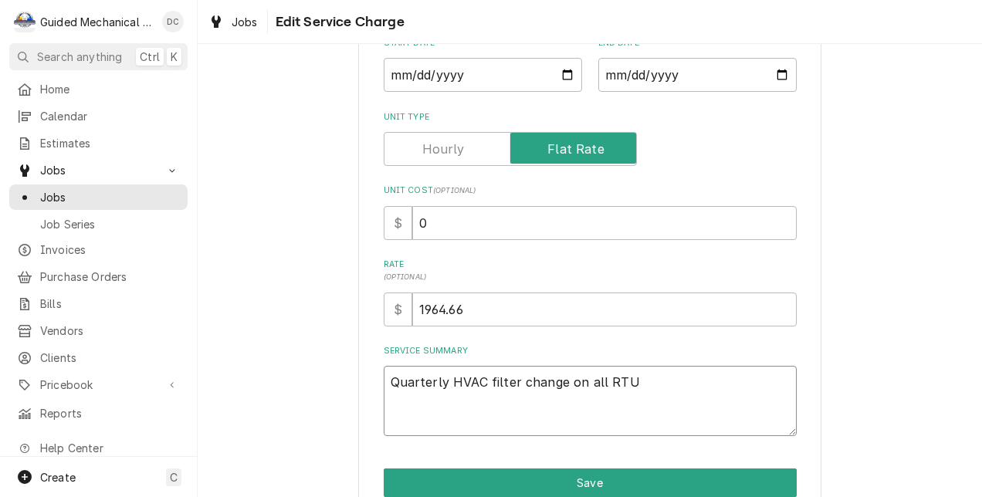
type textarea "Quarterly HVAC filter change on all RTU'"
type textarea "x"
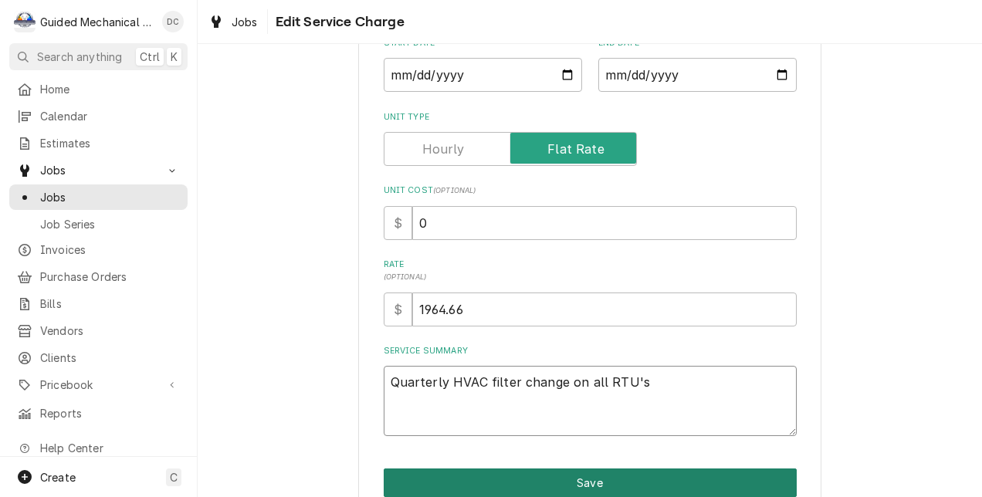
type textarea "Quarterly HVAC filter change on all RTU's"
click at [475, 473] on button "Save" at bounding box center [590, 483] width 413 height 29
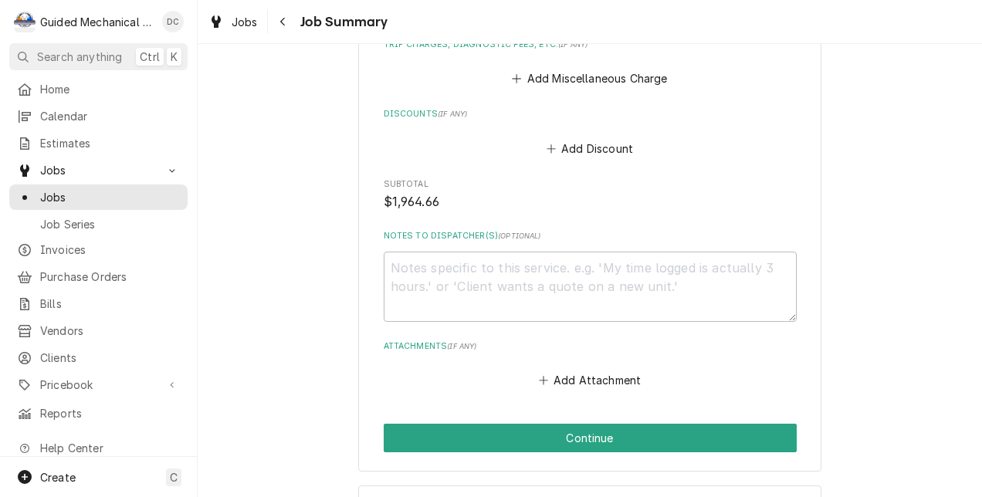
scroll to position [798, 0]
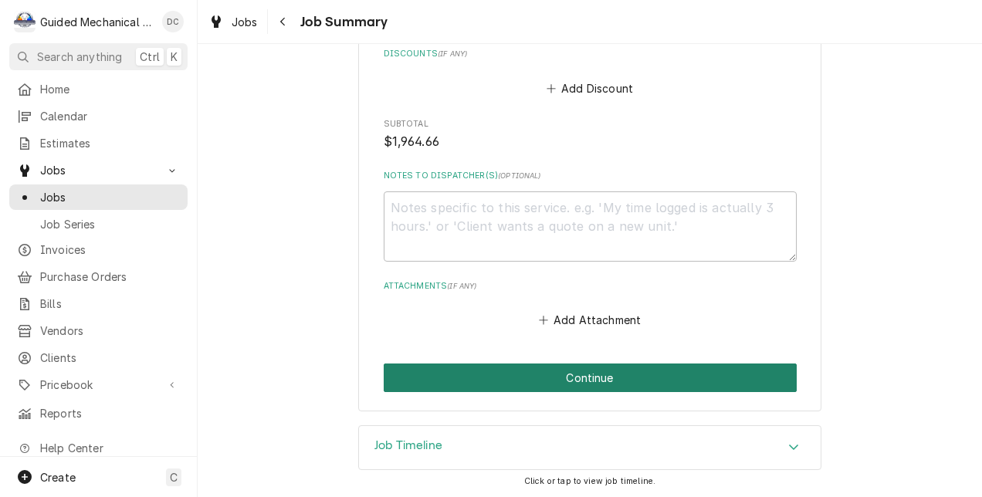
click at [751, 373] on button "Continue" at bounding box center [590, 378] width 413 height 29
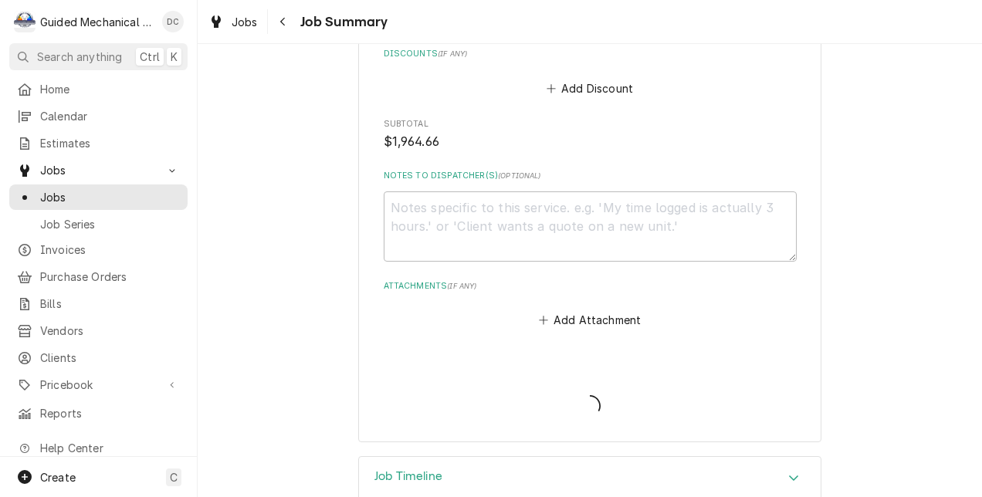
type textarea "x"
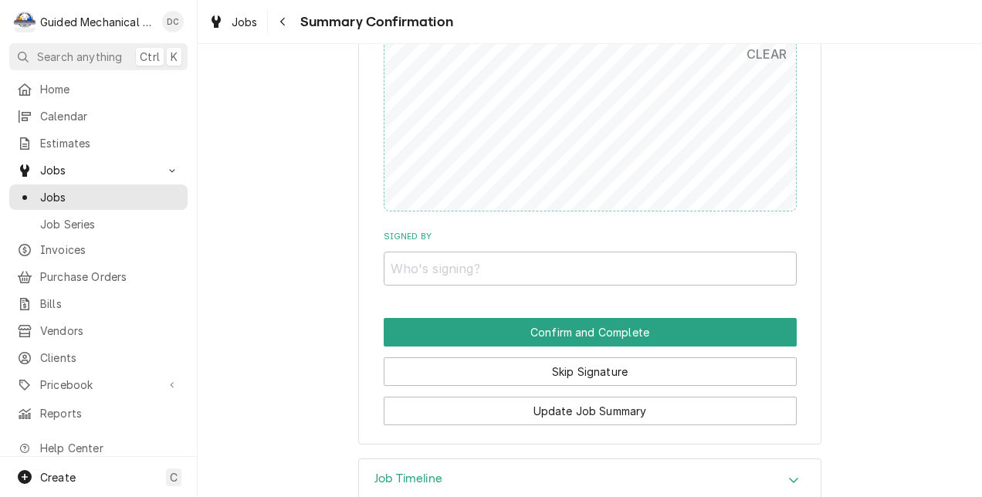
scroll to position [832, 0]
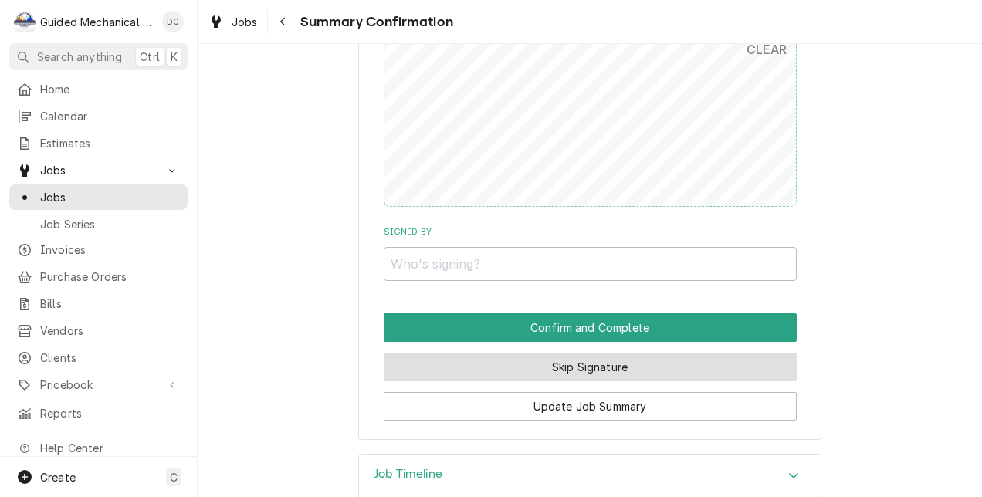
click at [697, 361] on button "Skip Signature" at bounding box center [590, 367] width 413 height 29
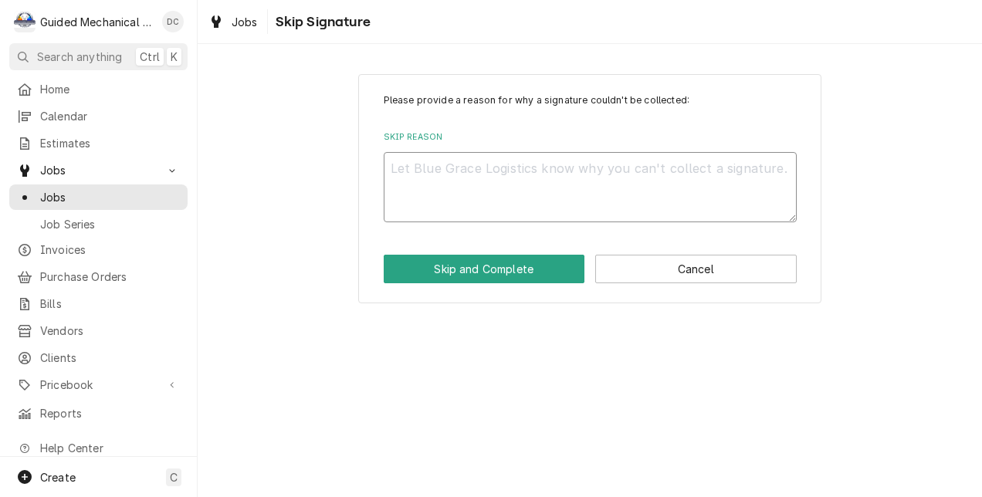
click at [636, 205] on textarea "Skip Reason" at bounding box center [590, 187] width 413 height 70
type textarea "x"
type textarea "c"
type textarea "x"
type textarea "cl"
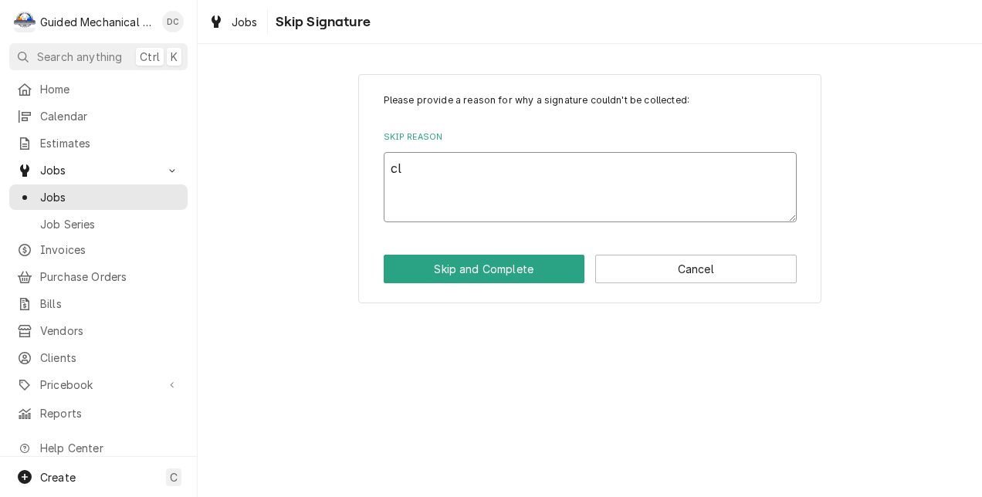
type textarea "x"
type textarea "clo"
type textarea "x"
type textarea "clos"
type textarea "x"
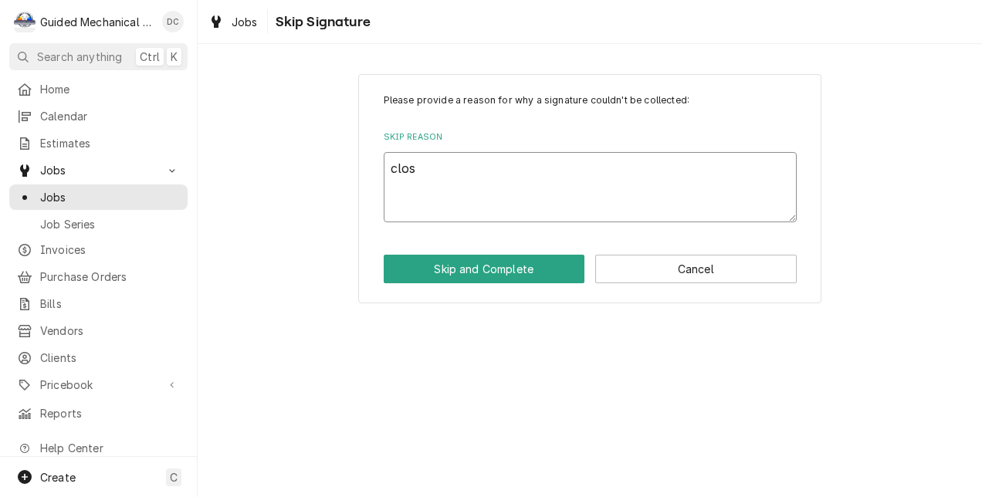
type textarea "close"
type textarea "x"
type textarea "closed"
type textarea "x"
type textarea "closed"
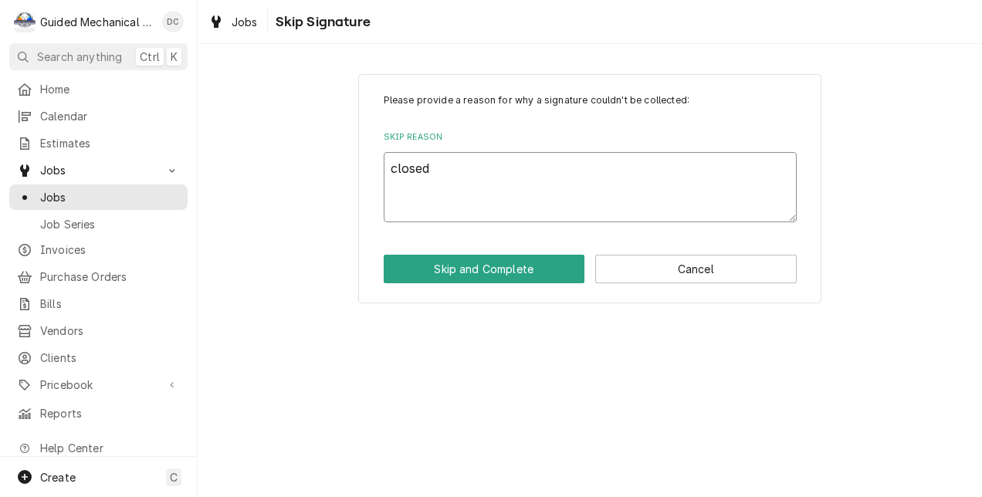
type textarea "x"
type textarea "closed of"
type textarea "x"
type textarea "closed off"
type textarea "x"
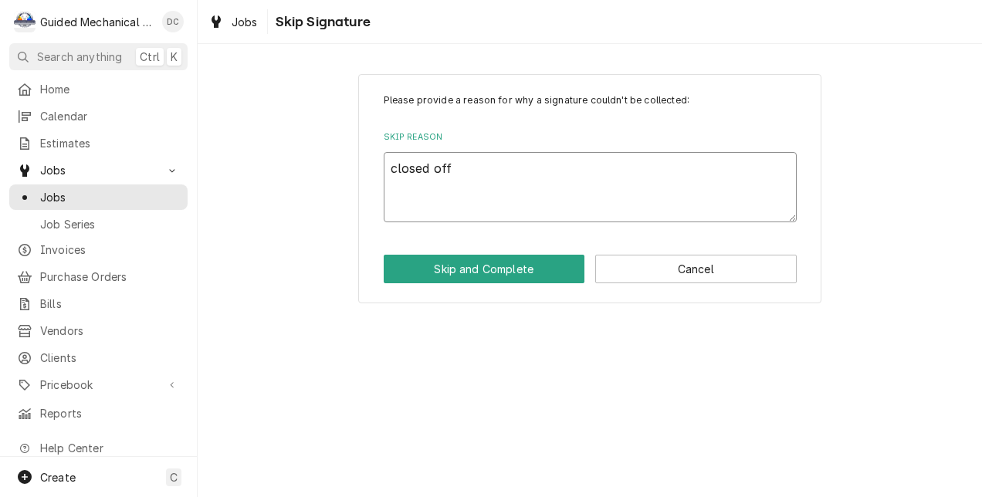
type textarea "closed off"
type textarea "x"
type textarea "closed off s"
type textarea "x"
type textarea "closed off si"
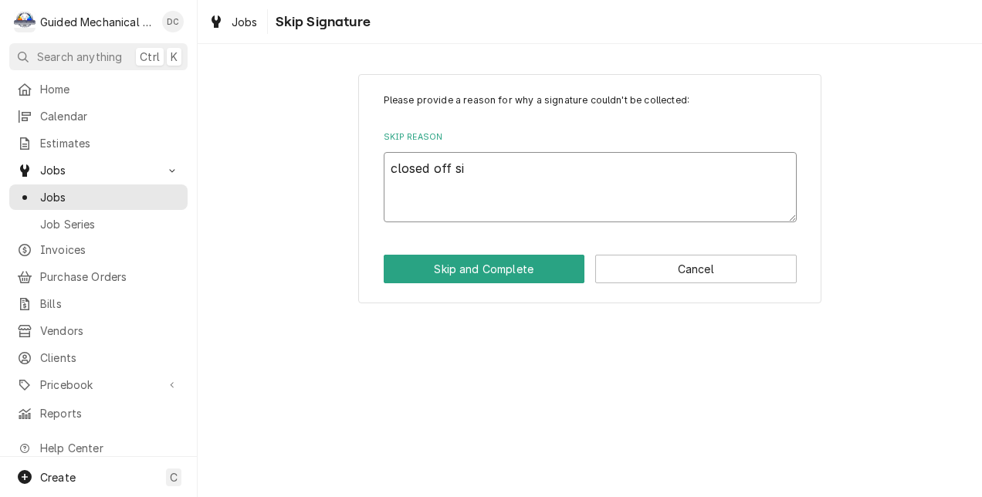
type textarea "x"
type textarea "closed off sit"
type textarea "x"
type textarea "closed off site"
click at [519, 272] on button "Skip and Complete" at bounding box center [485, 269] width 202 height 29
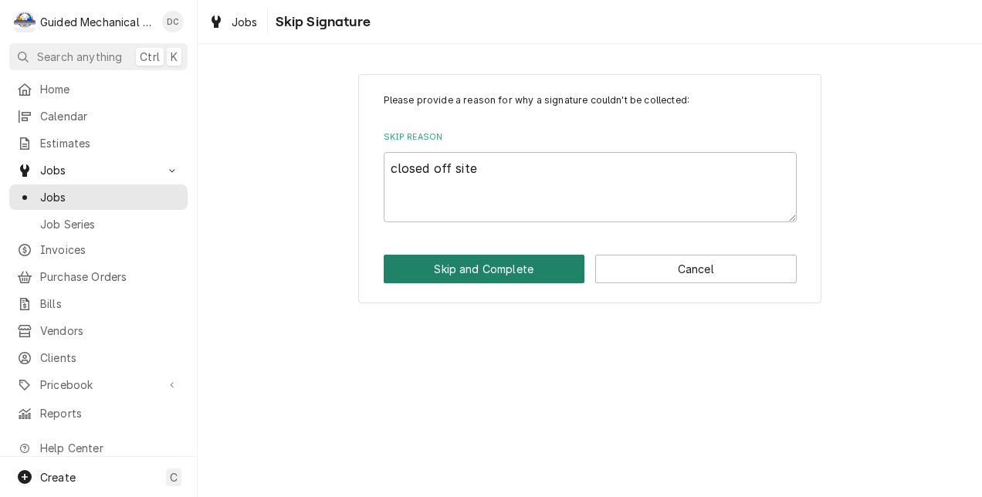
type textarea "x"
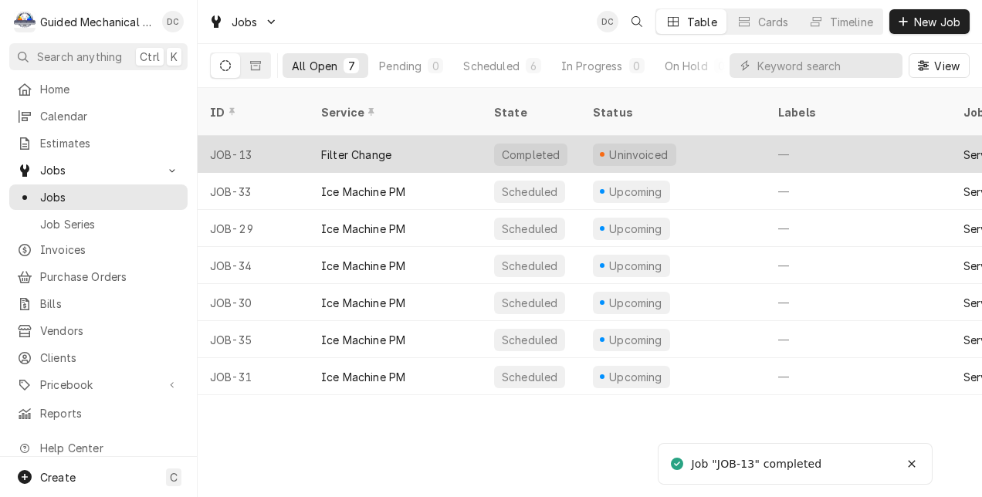
click at [527, 147] on div "Completed" at bounding box center [530, 155] width 61 height 16
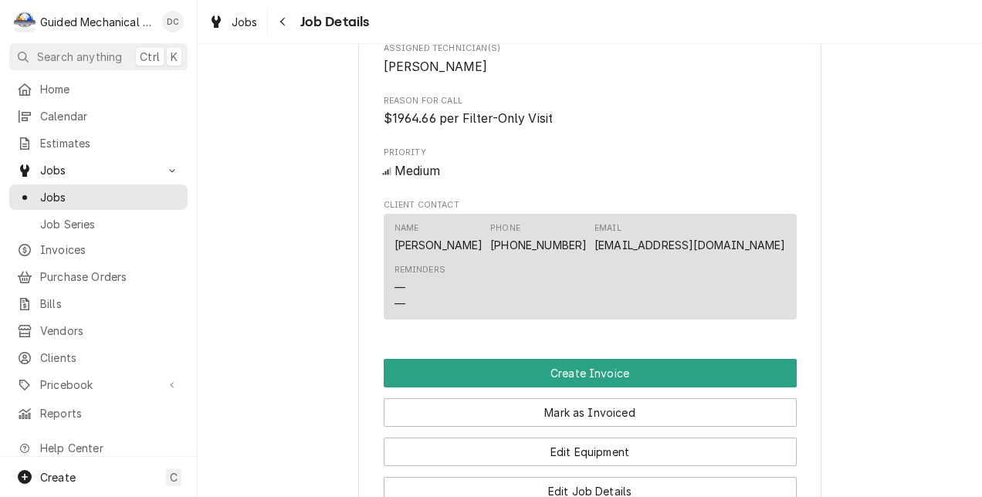
scroll to position [1422, 0]
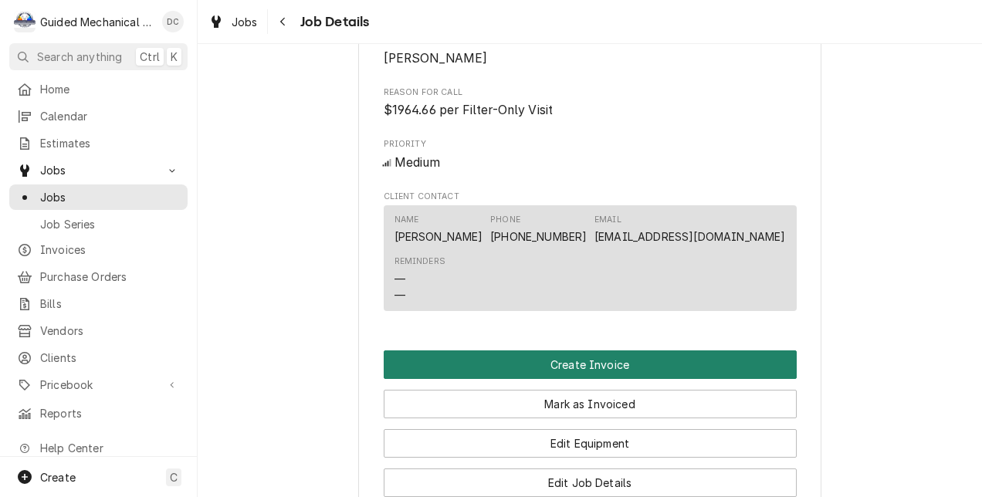
click at [697, 377] on button "Create Invoice" at bounding box center [590, 365] width 413 height 29
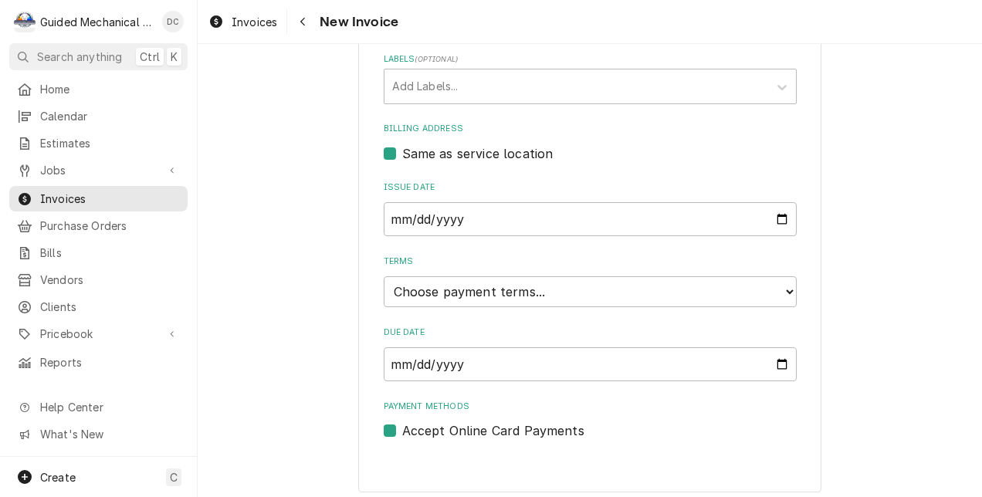
scroll to position [1164, 0]
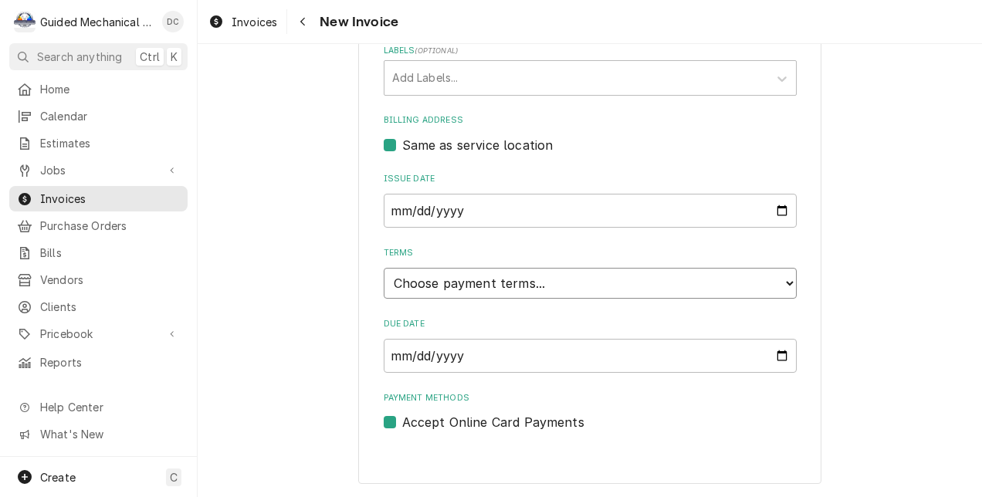
click at [785, 285] on select "Choose payment terms... Same Day Net 7 Net 14 Net 21 Net 30 Net 45 Net 60 Net 90" at bounding box center [590, 283] width 413 height 31
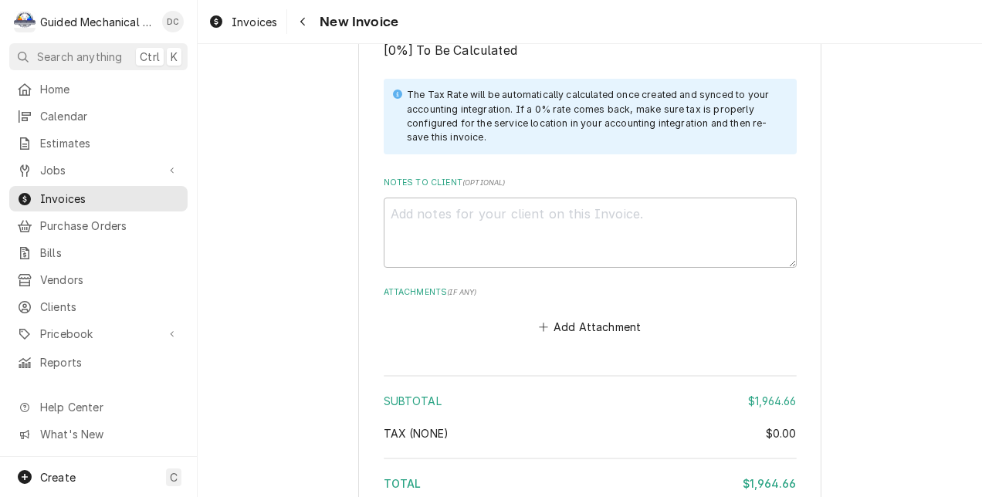
scroll to position [2337, 0]
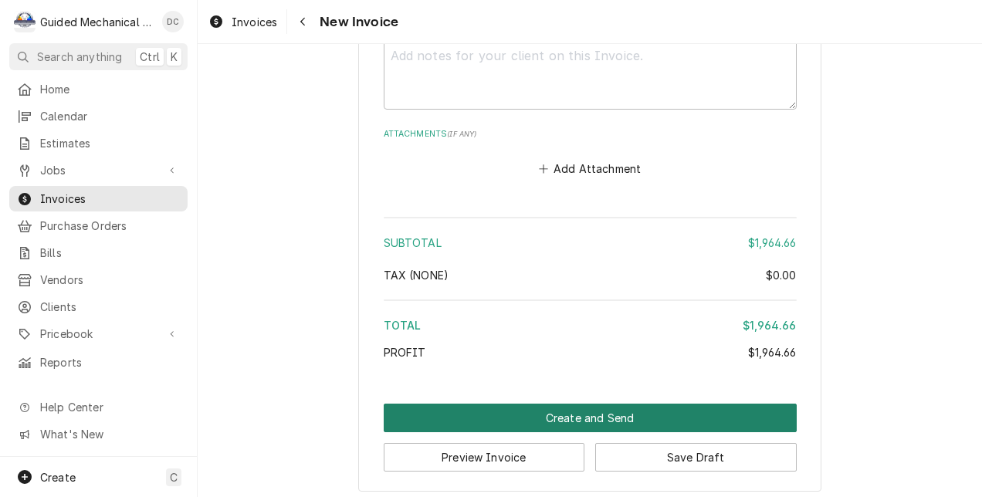
click at [739, 417] on button "Create and Send" at bounding box center [590, 418] width 413 height 29
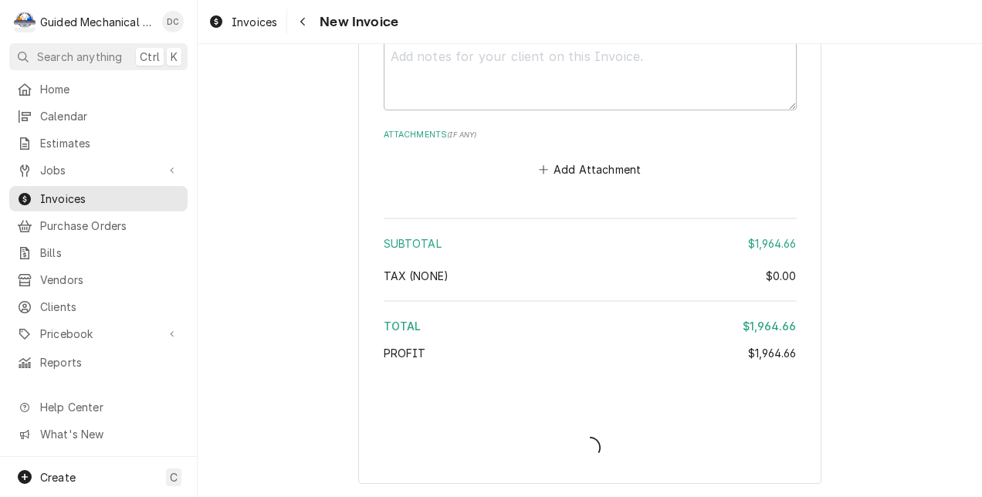
type textarea "x"
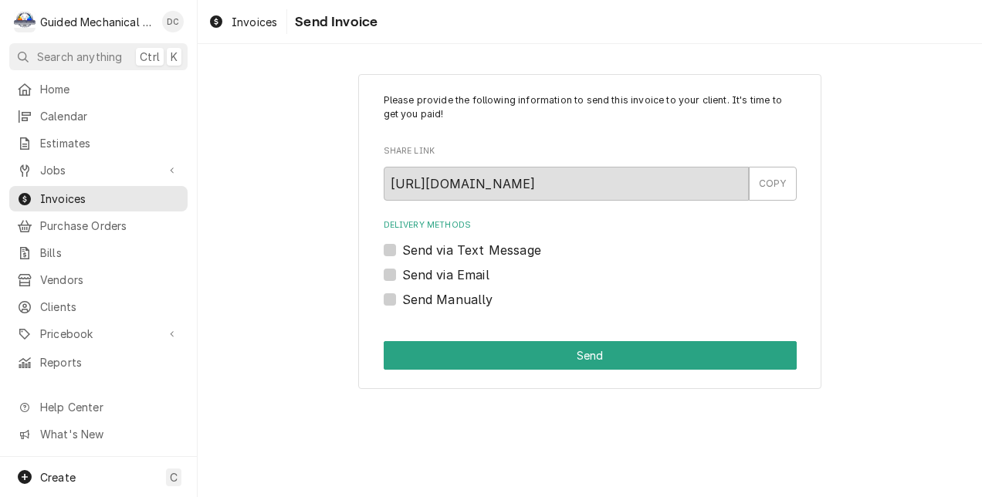
click at [402, 276] on label "Send via Email" at bounding box center [445, 275] width 87 height 19
click at [402, 276] on input "Send via Email" at bounding box center [608, 283] width 413 height 34
checkbox input "true"
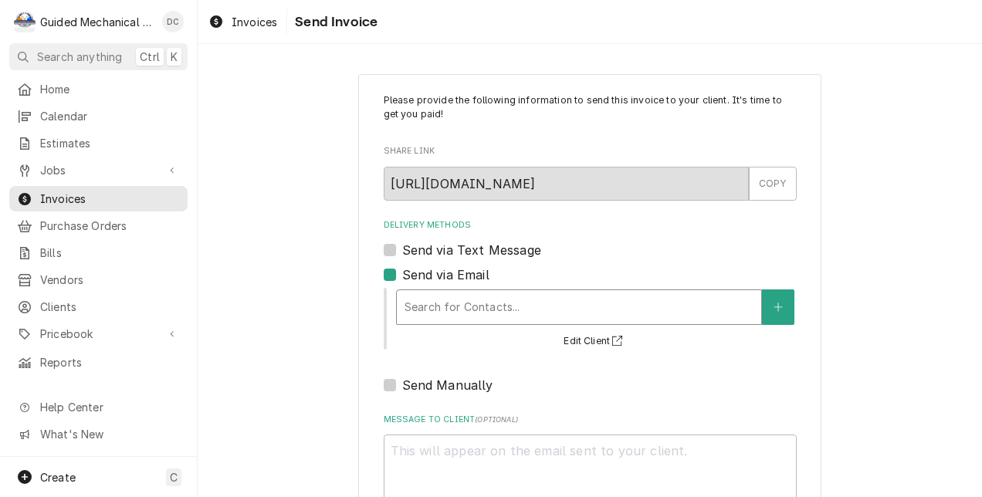
click at [459, 297] on div "Delivery Methods" at bounding box center [579, 307] width 349 height 28
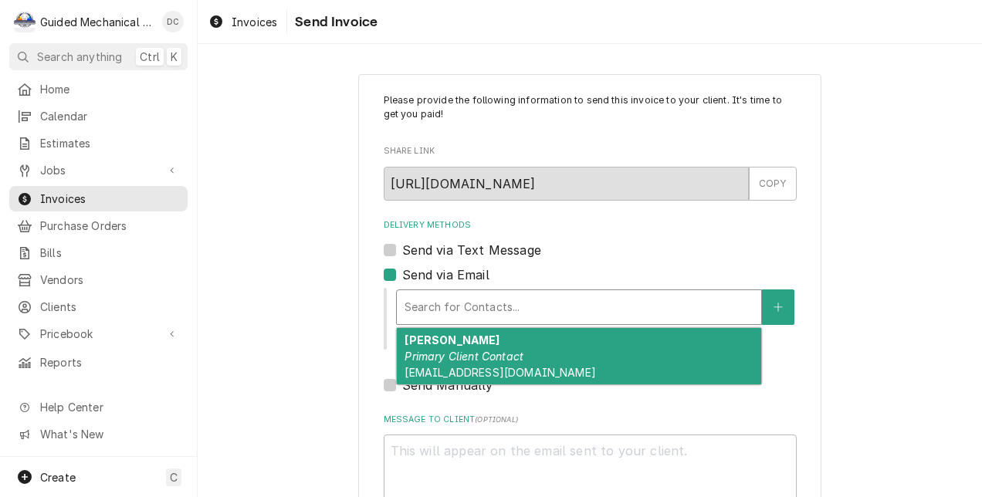
click at [456, 355] on em "Primary Client Contact" at bounding box center [464, 356] width 119 height 13
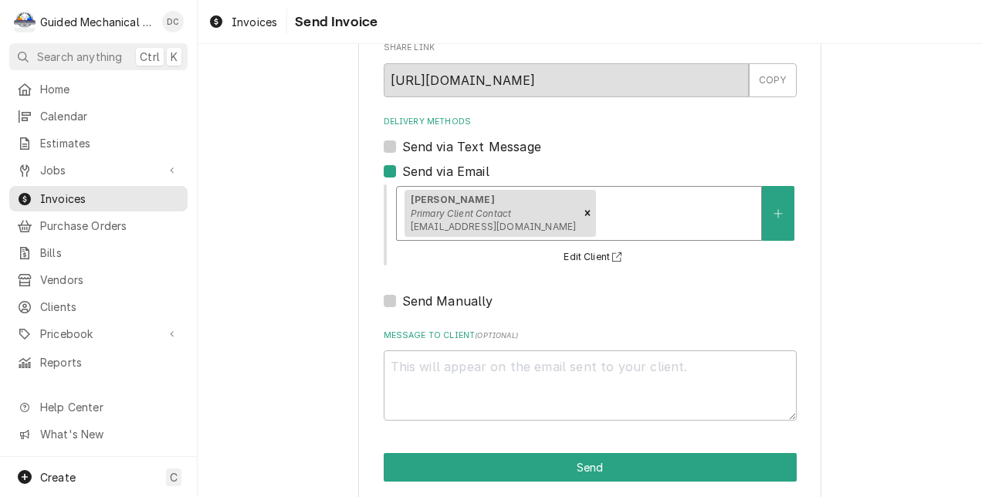
scroll to position [121, 0]
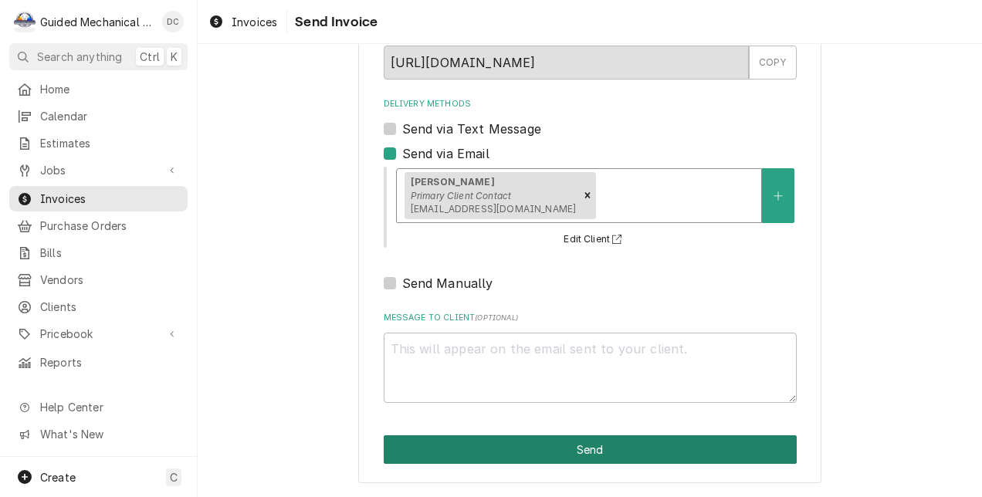
click at [565, 445] on button "Send" at bounding box center [590, 450] width 413 height 29
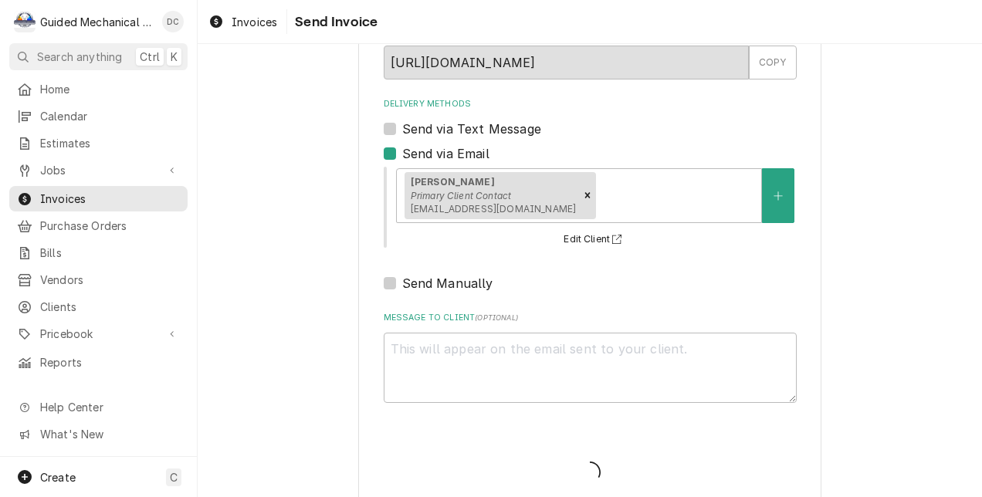
type textarea "x"
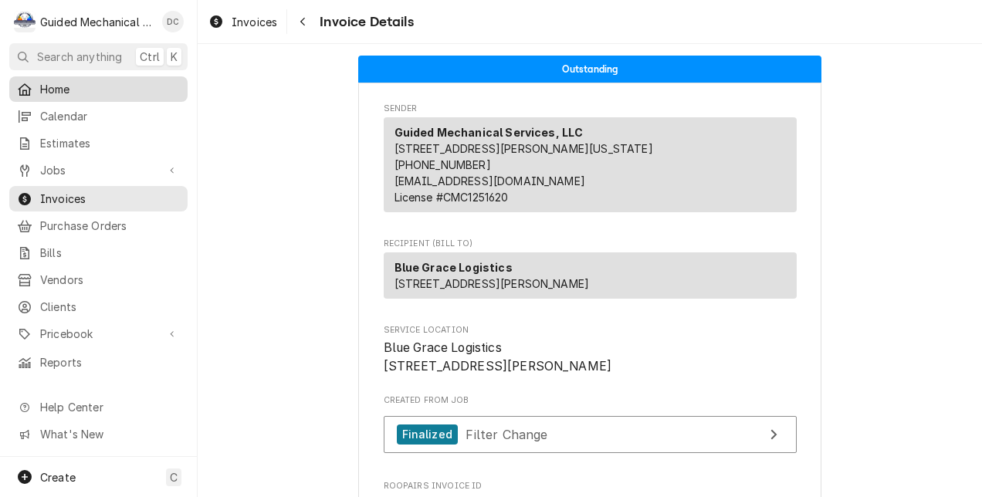
click at [103, 90] on span "Home" at bounding box center [110, 89] width 140 height 16
